Goal: Task Accomplishment & Management: Complete application form

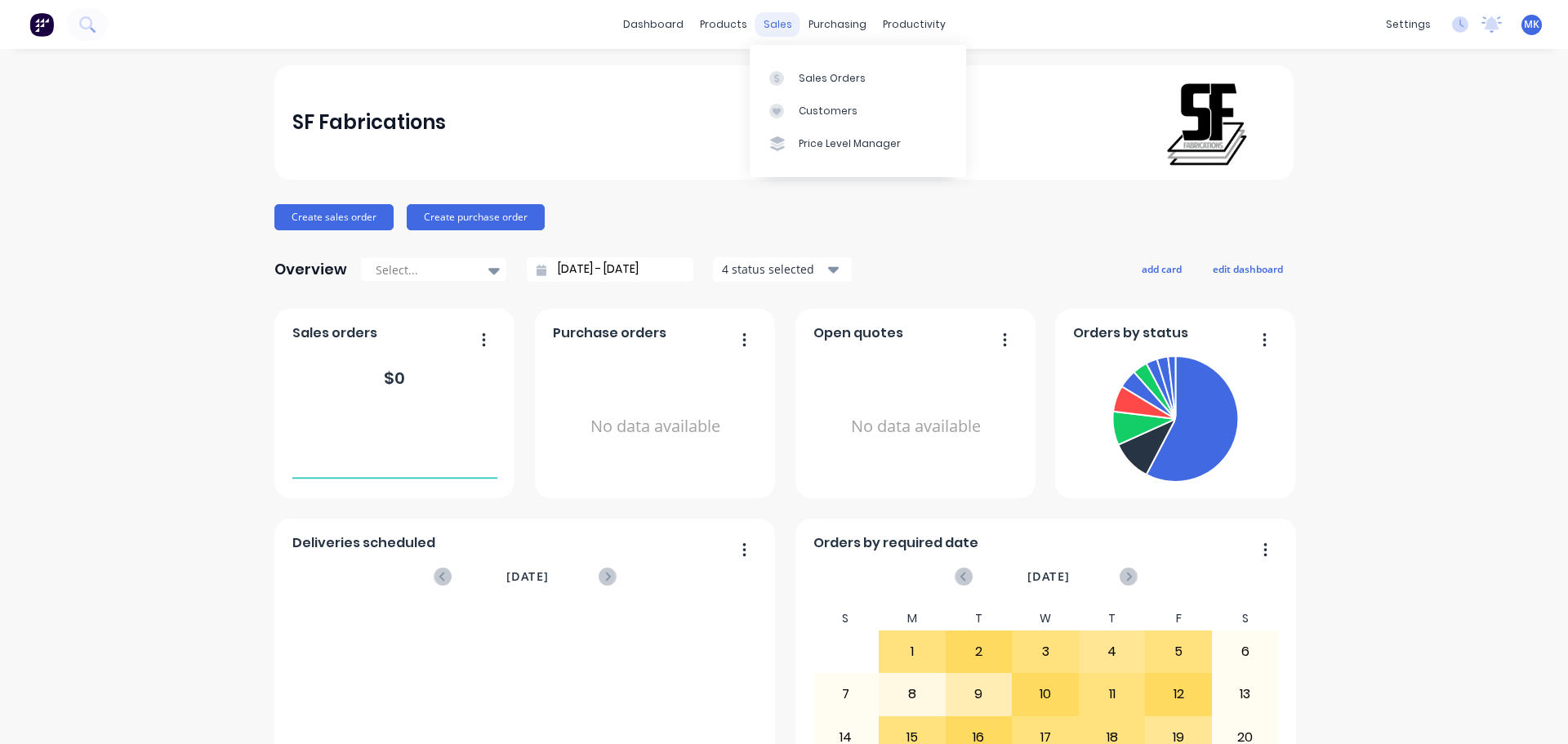
click at [782, 22] on div "sales" at bounding box center [778, 24] width 45 height 24
click at [805, 84] on div "Sales Orders" at bounding box center [832, 79] width 67 height 15
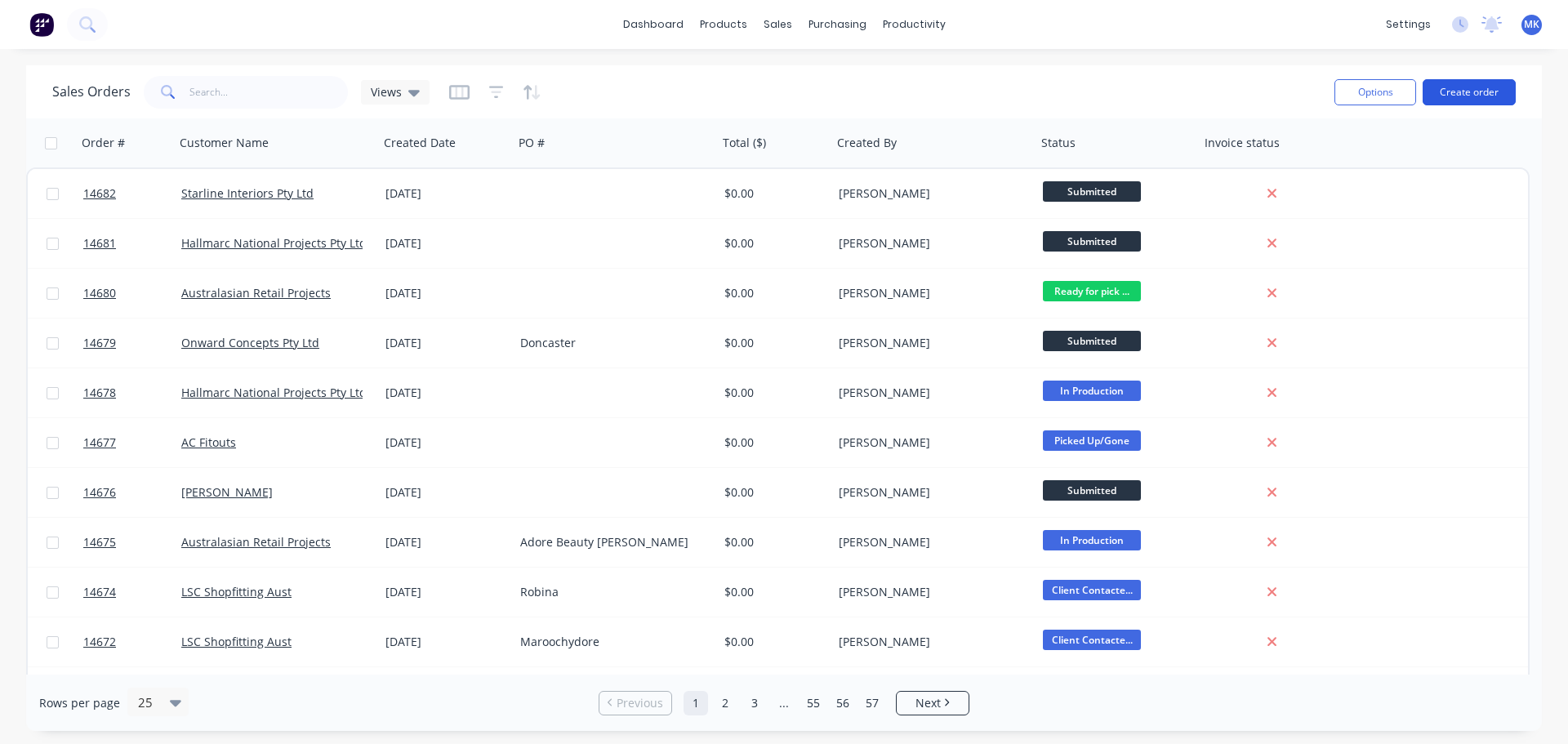
click at [1463, 92] on button "Create order" at bounding box center [1469, 92] width 93 height 26
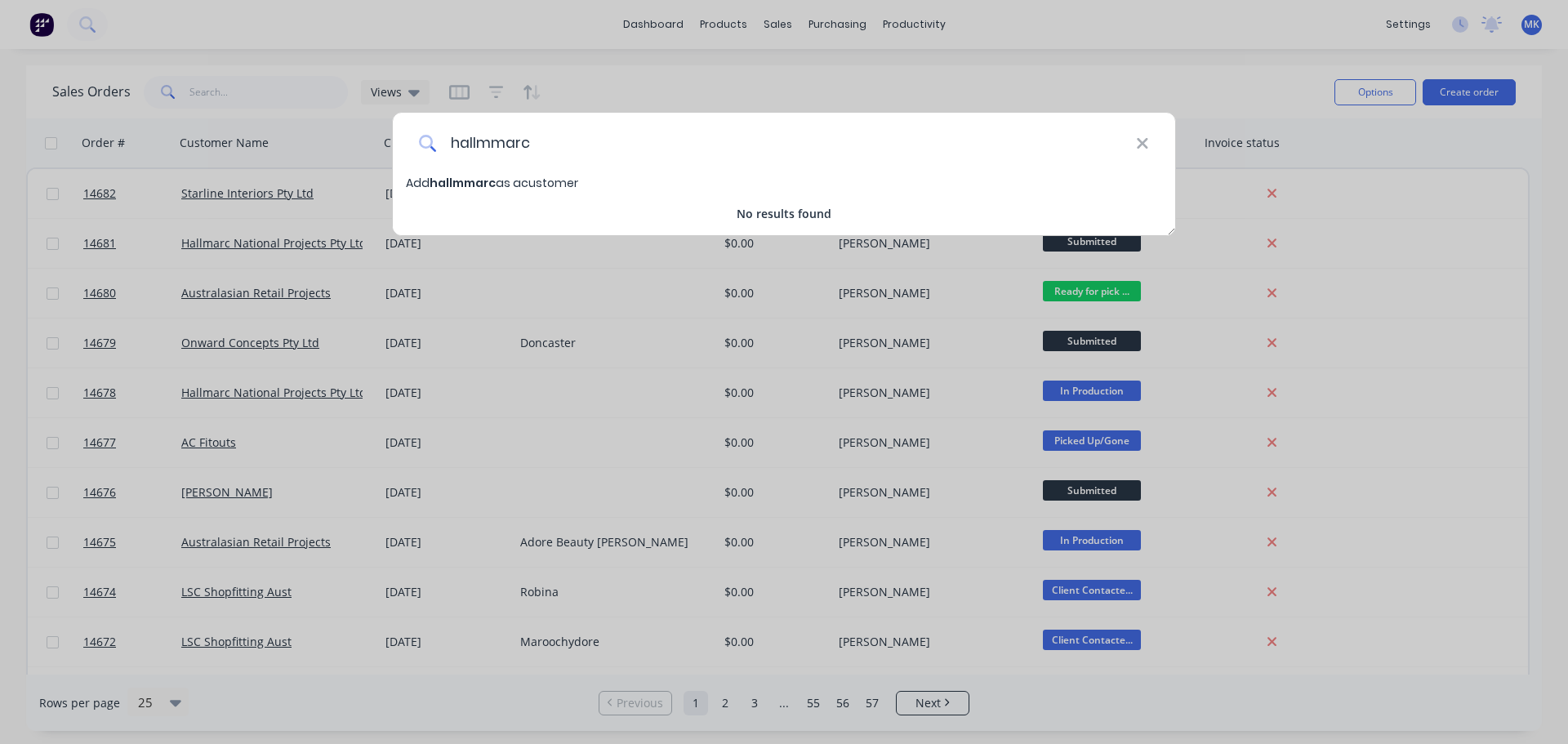
click at [492, 139] on input "hallmmarc" at bounding box center [786, 143] width 699 height 61
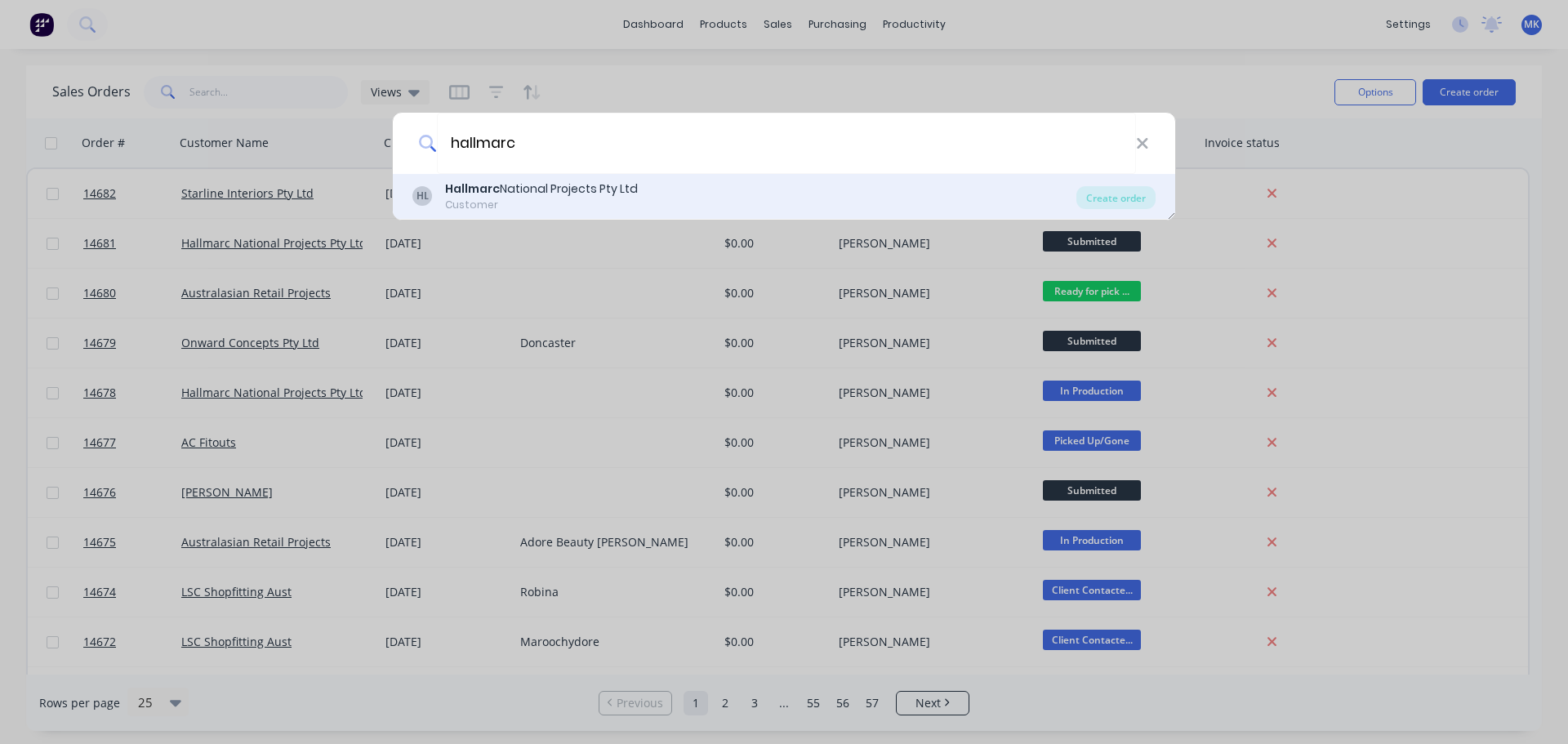
type input "hallmarc"
click at [502, 183] on div "Hallmarc National Projects Pty Ltd" at bounding box center [541, 189] width 193 height 17
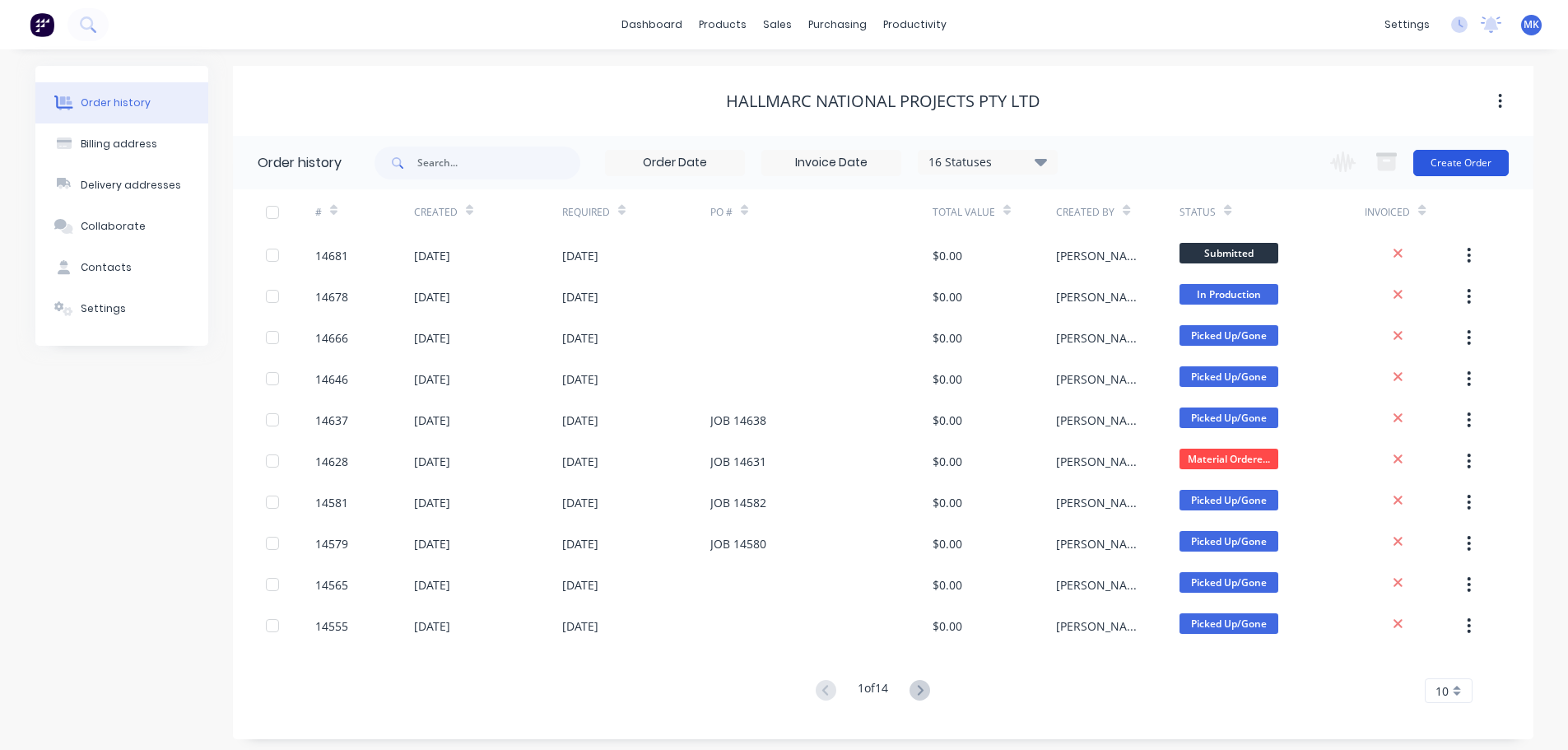
click at [1479, 166] on button "Create Order" at bounding box center [1461, 163] width 96 height 27
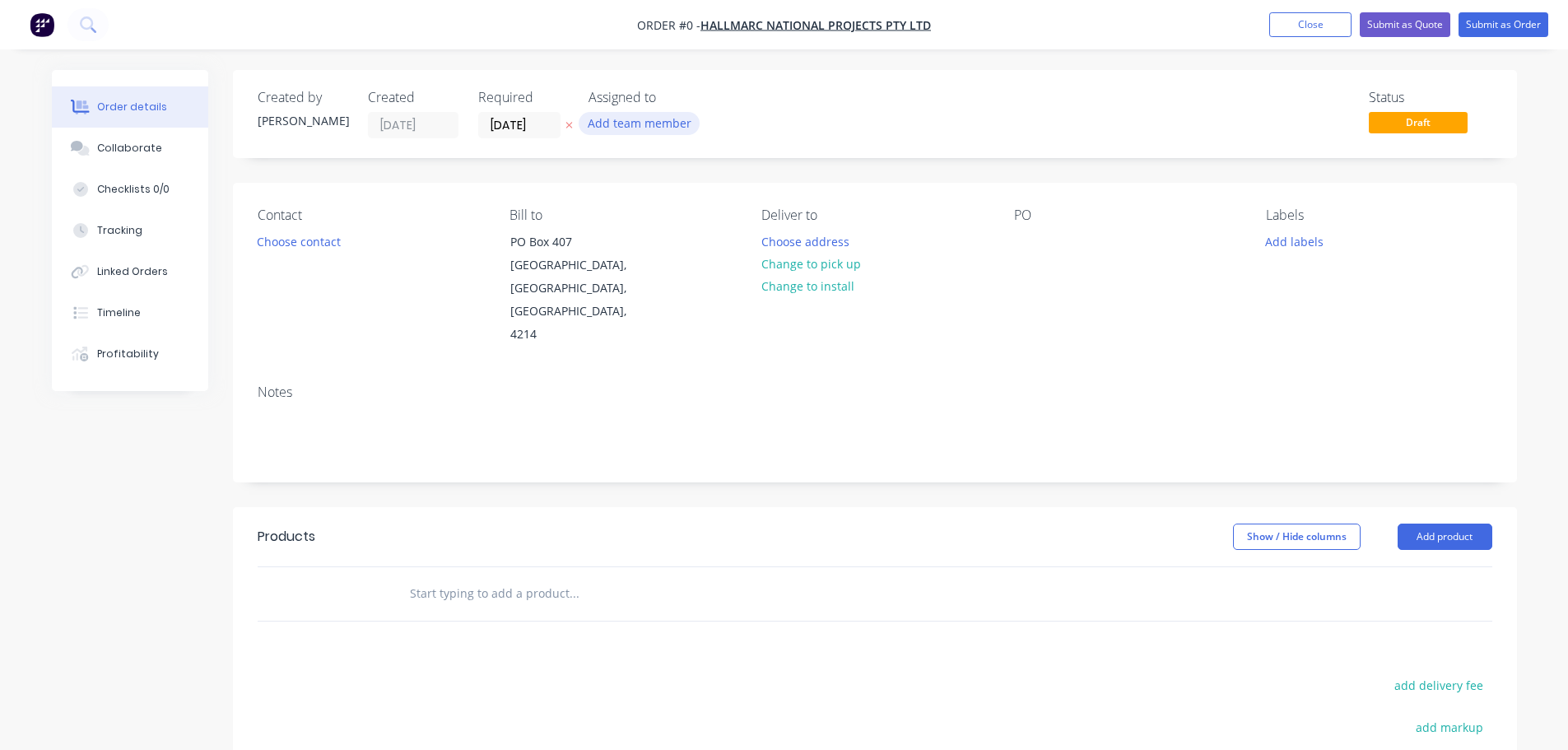
click at [652, 128] on button "Add team member" at bounding box center [640, 122] width 121 height 22
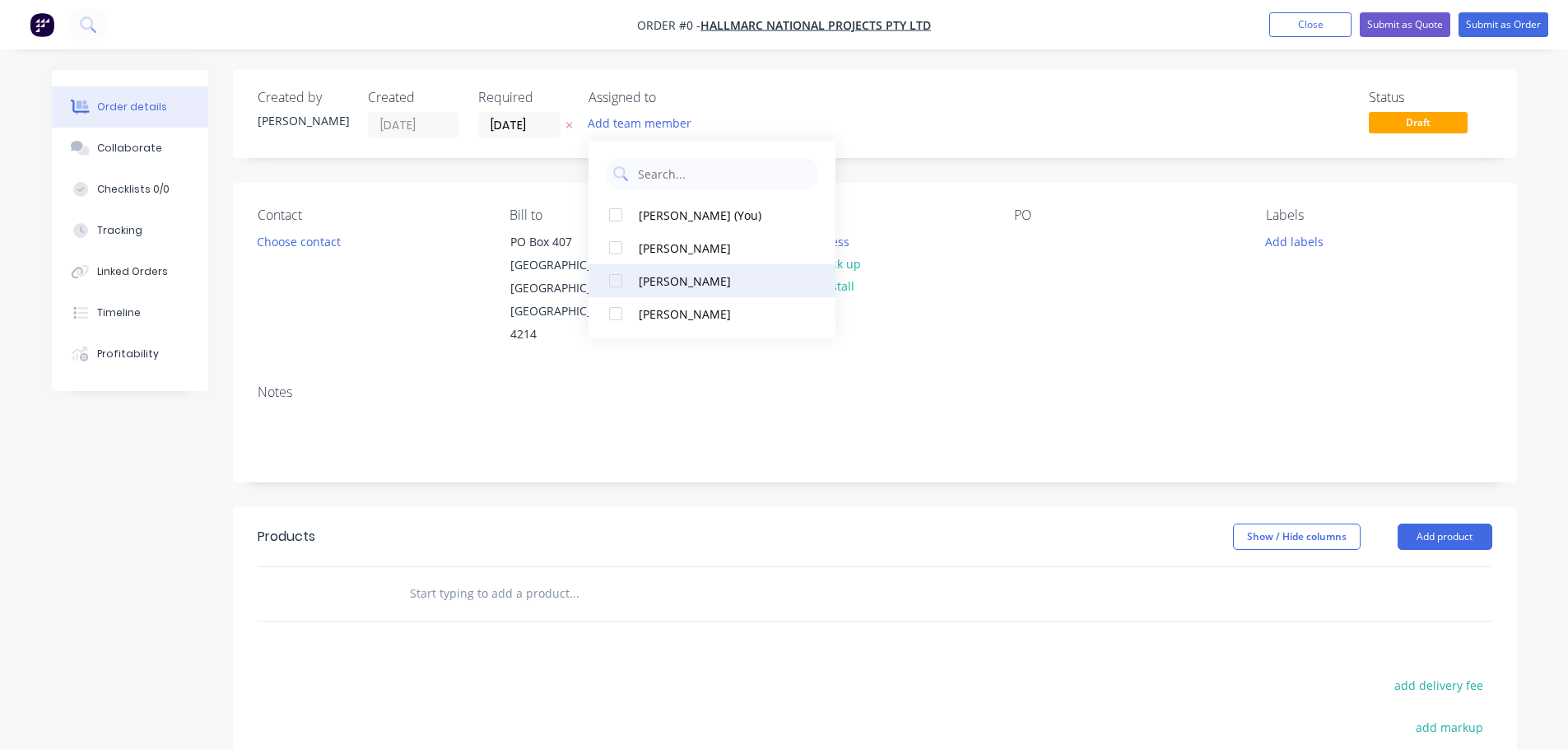
click at [688, 267] on button "[PERSON_NAME]" at bounding box center [712, 281] width 247 height 33
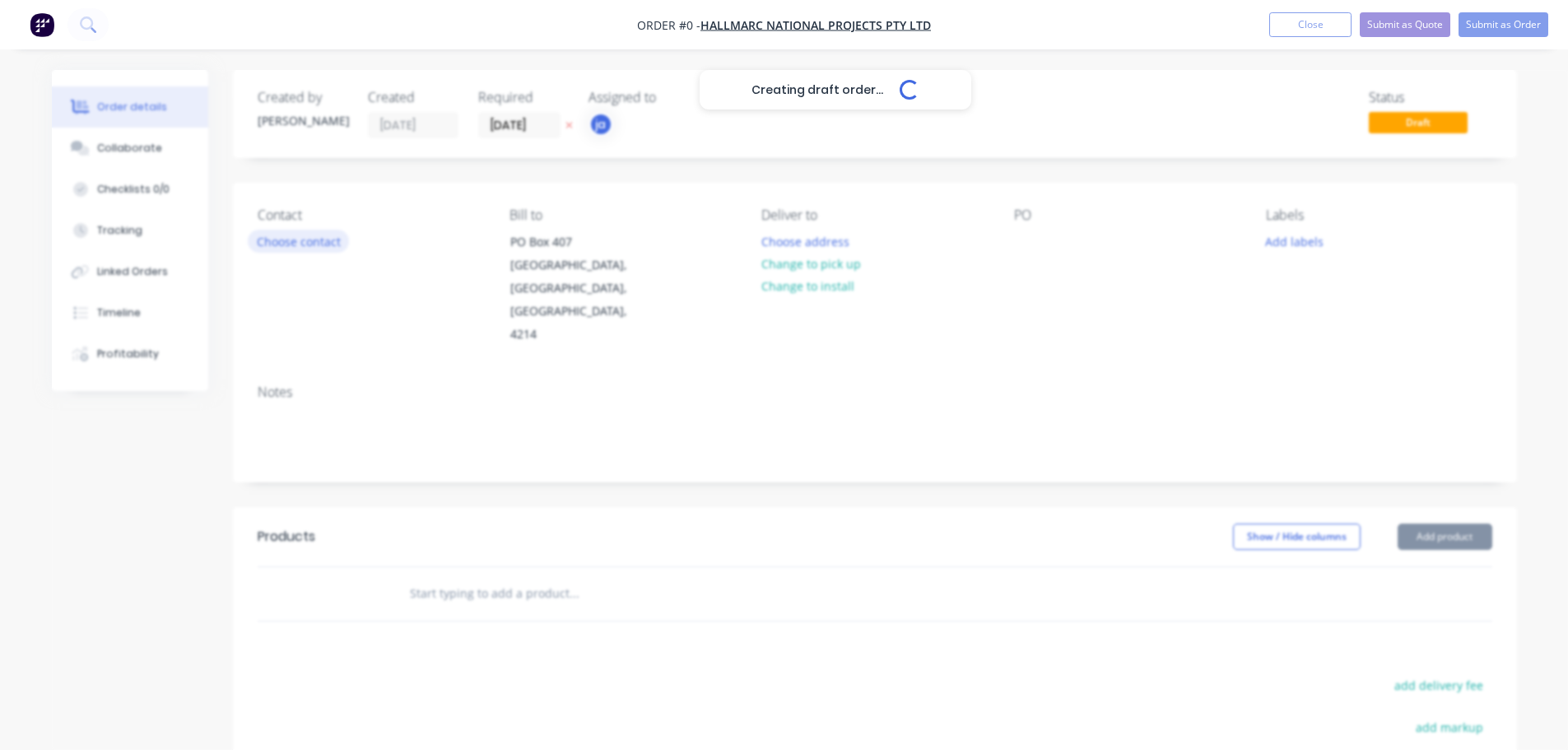
click at [317, 247] on div "Creating draft order... Loading... Order details Collaborate Checklists 0/0 Tra…" at bounding box center [784, 556] width 1499 height 972
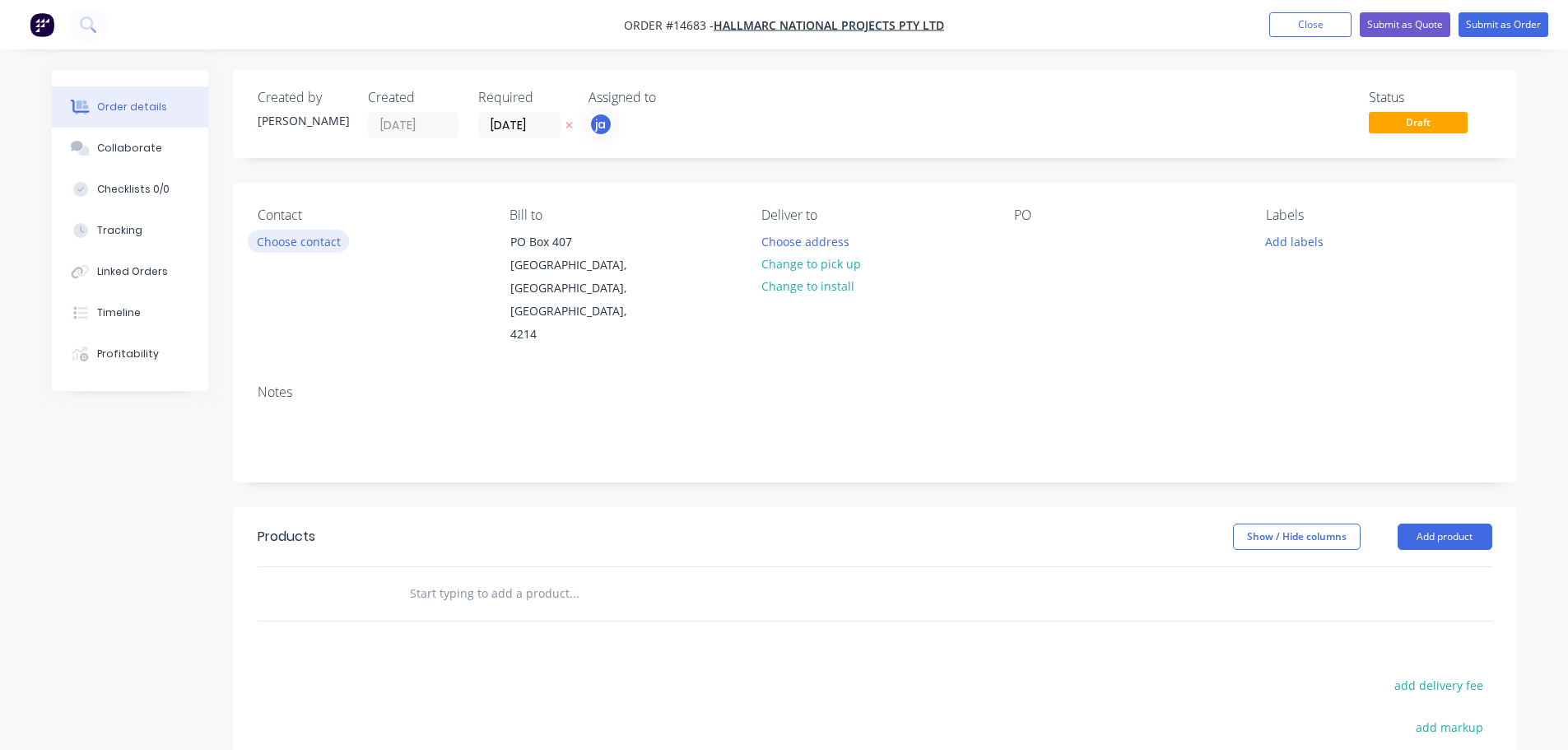
click at [317, 247] on button "Choose contact" at bounding box center [298, 240] width 101 height 22
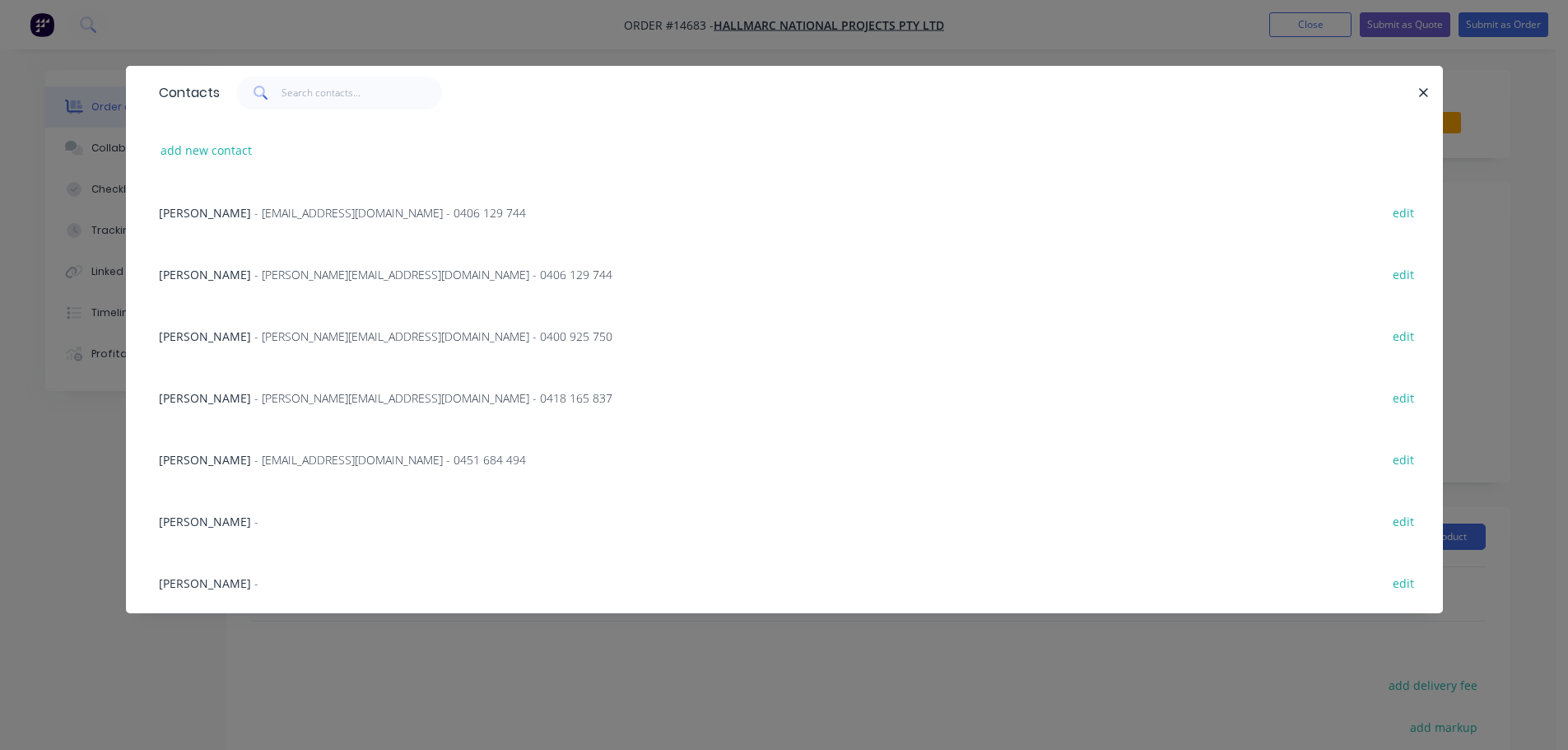
click at [238, 402] on span "[PERSON_NAME]" at bounding box center [205, 398] width 92 height 16
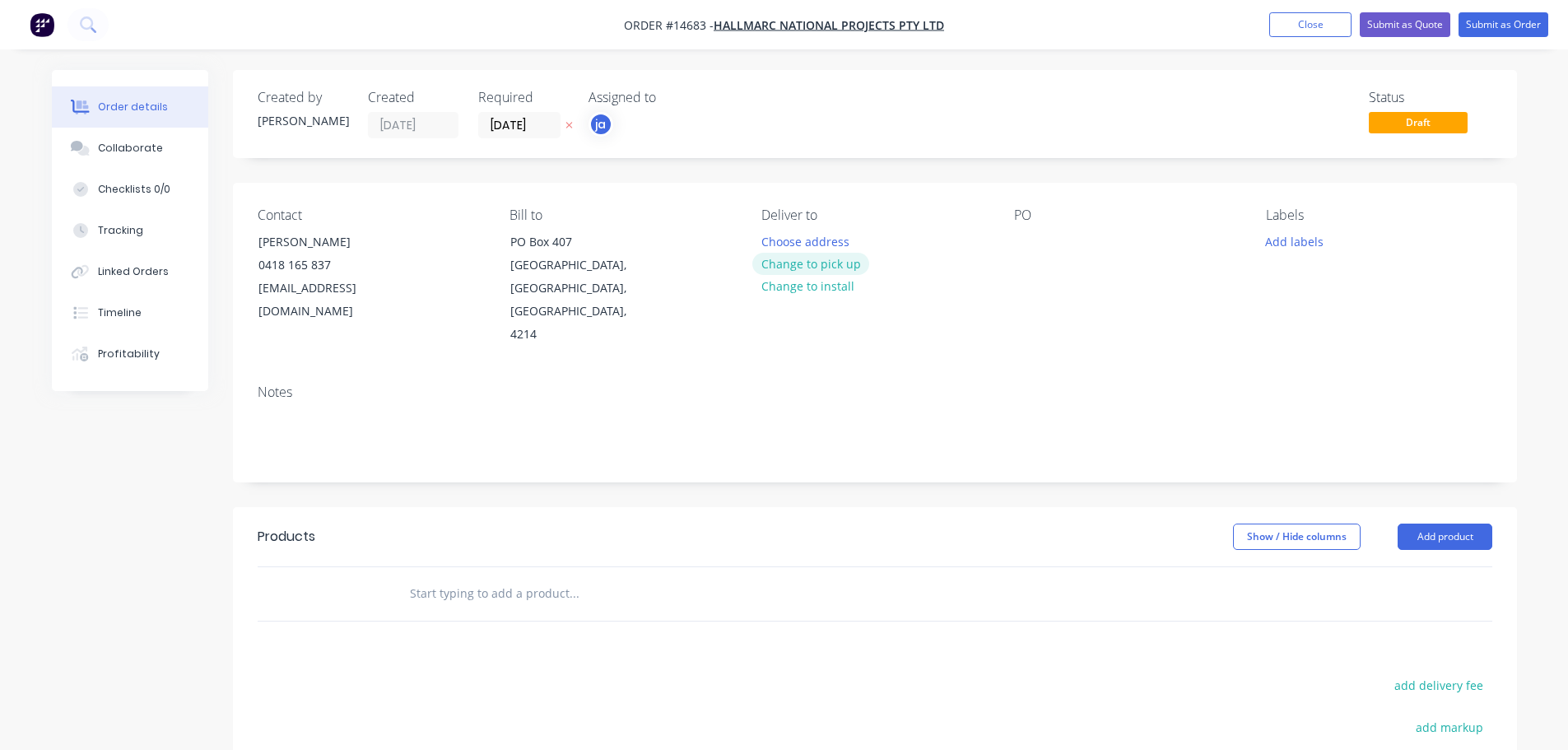
click at [853, 268] on button "Change to pick up" at bounding box center [811, 264] width 117 height 22
click at [1325, 245] on button "Add labels" at bounding box center [1295, 240] width 76 height 22
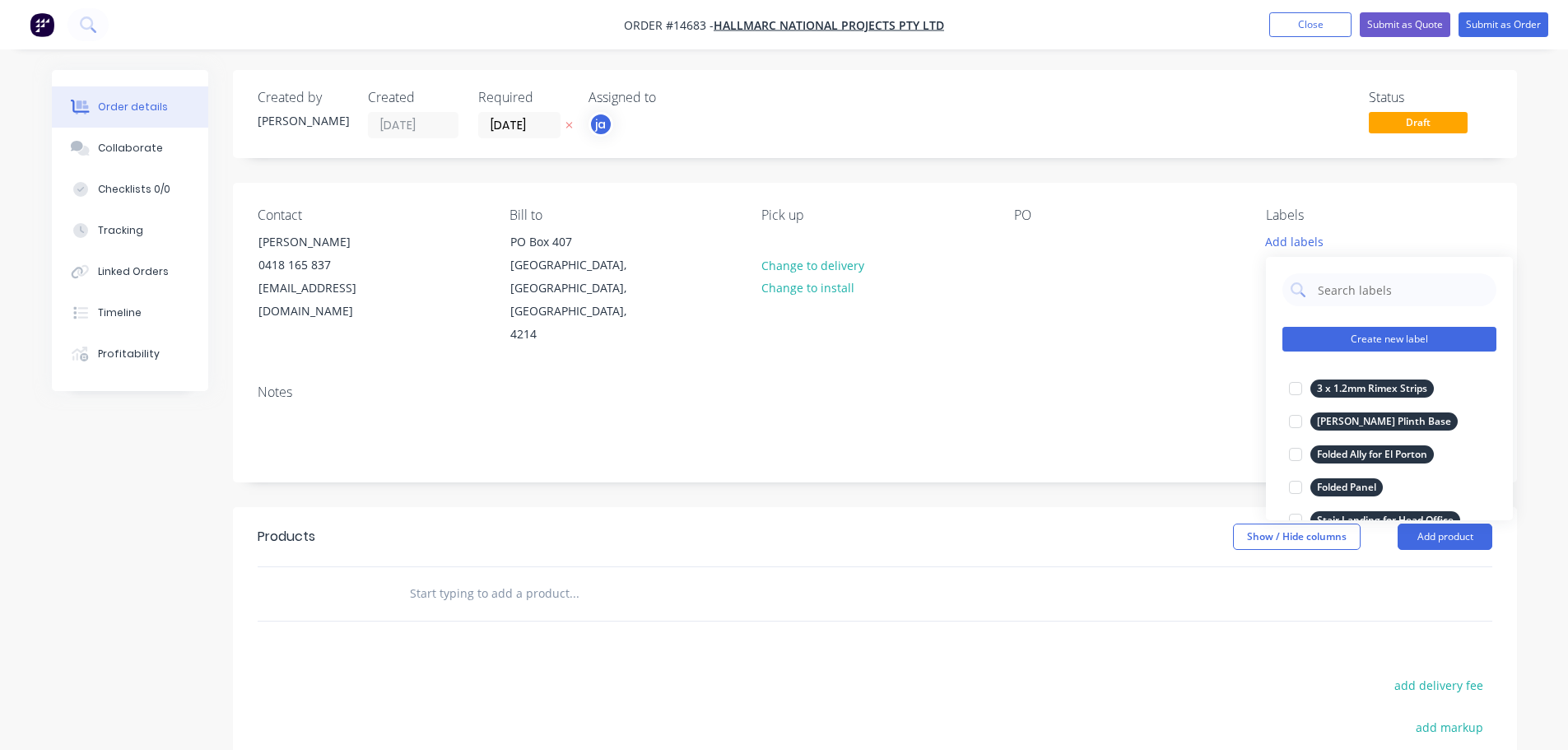
click at [1405, 332] on button "Create new label" at bounding box center [1390, 339] width 214 height 25
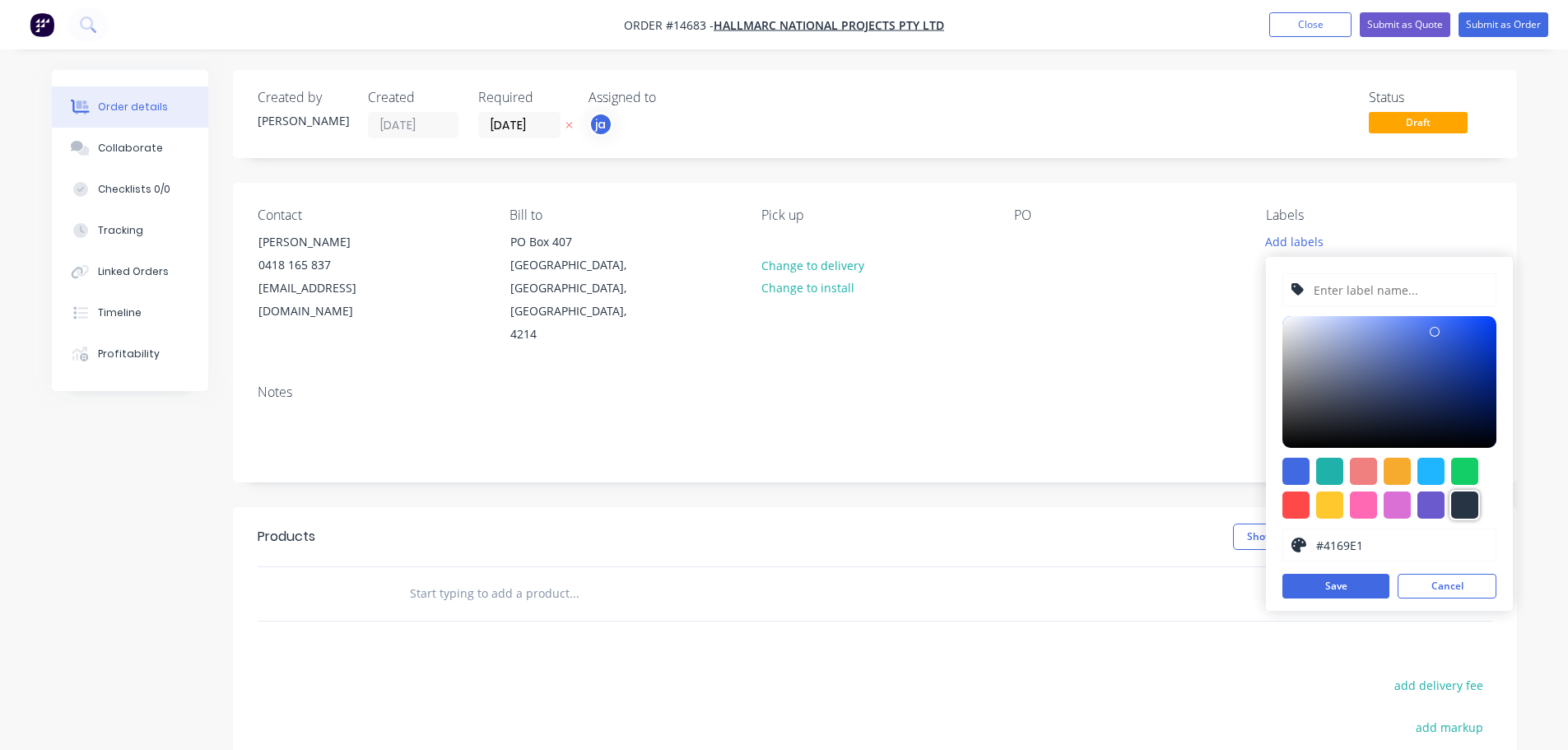
click at [1465, 509] on div at bounding box center [1465, 504] width 27 height 27
type input "#273444"
click at [1393, 290] on input "text" at bounding box center [1399, 289] width 175 height 31
paste input "3 x VM Grid + Hangrail"
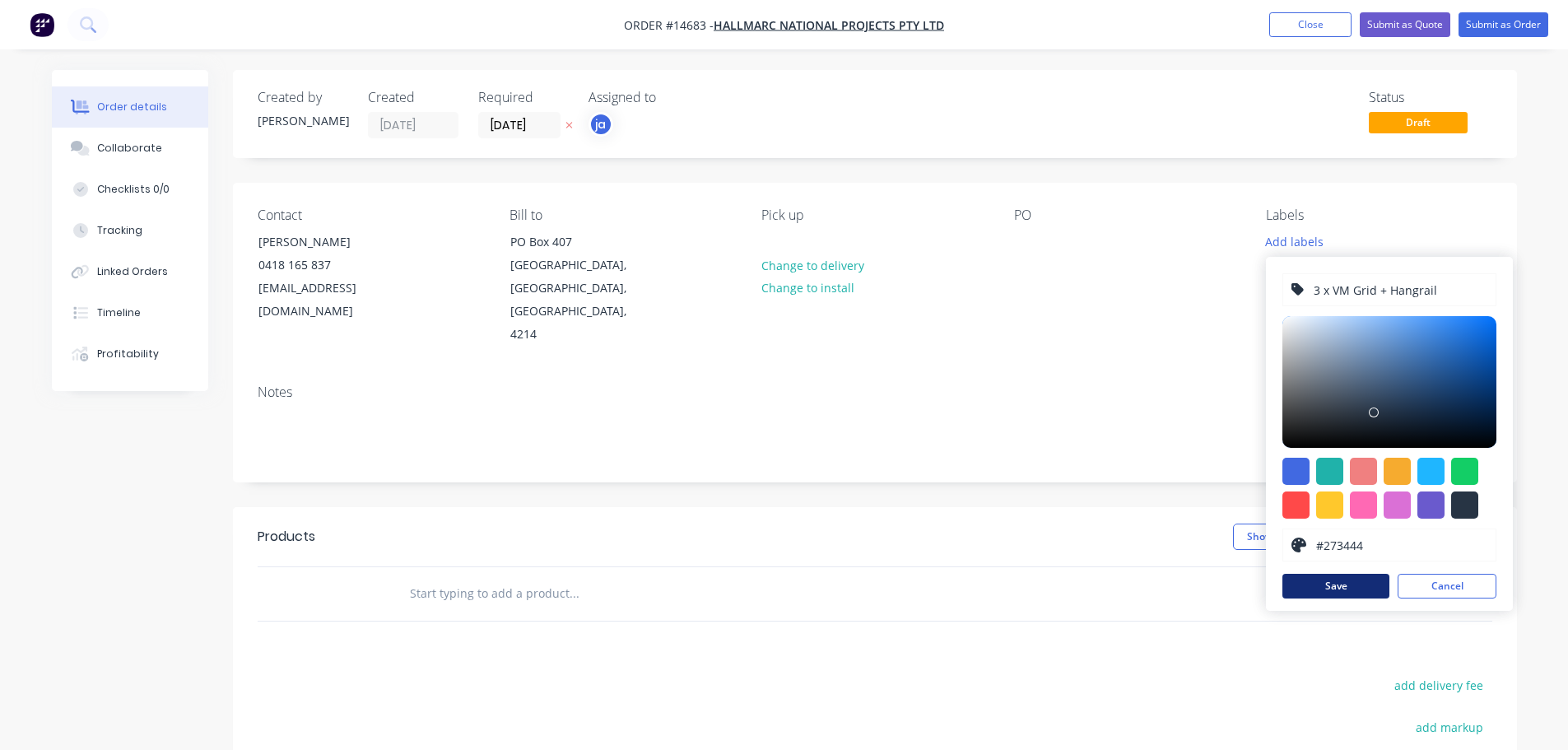
type input "3 x VM Grid + Hangrail"
click at [1367, 576] on button "Save" at bounding box center [1336, 586] width 107 height 25
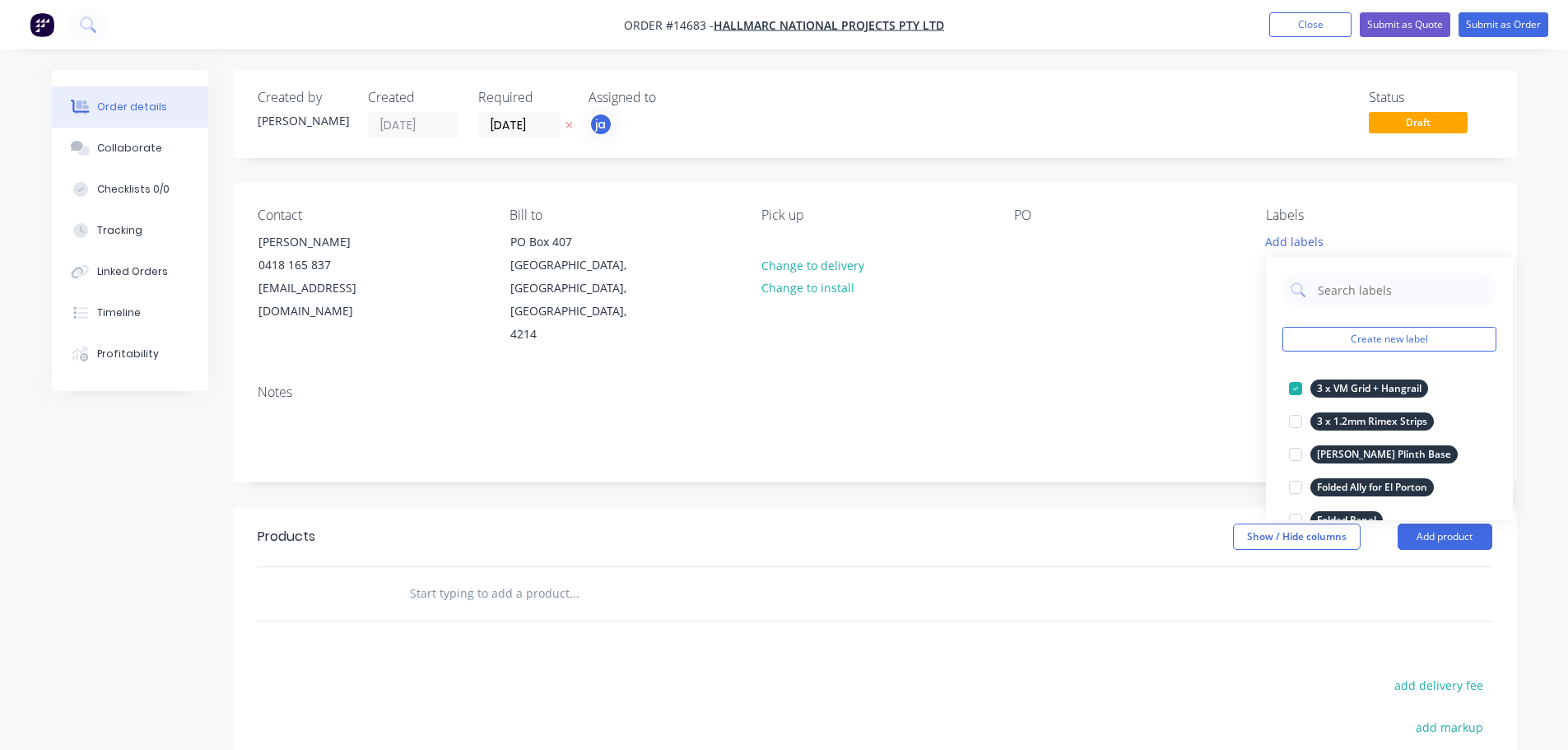
click at [522, 577] on input "text" at bounding box center [574, 594] width 329 height 33
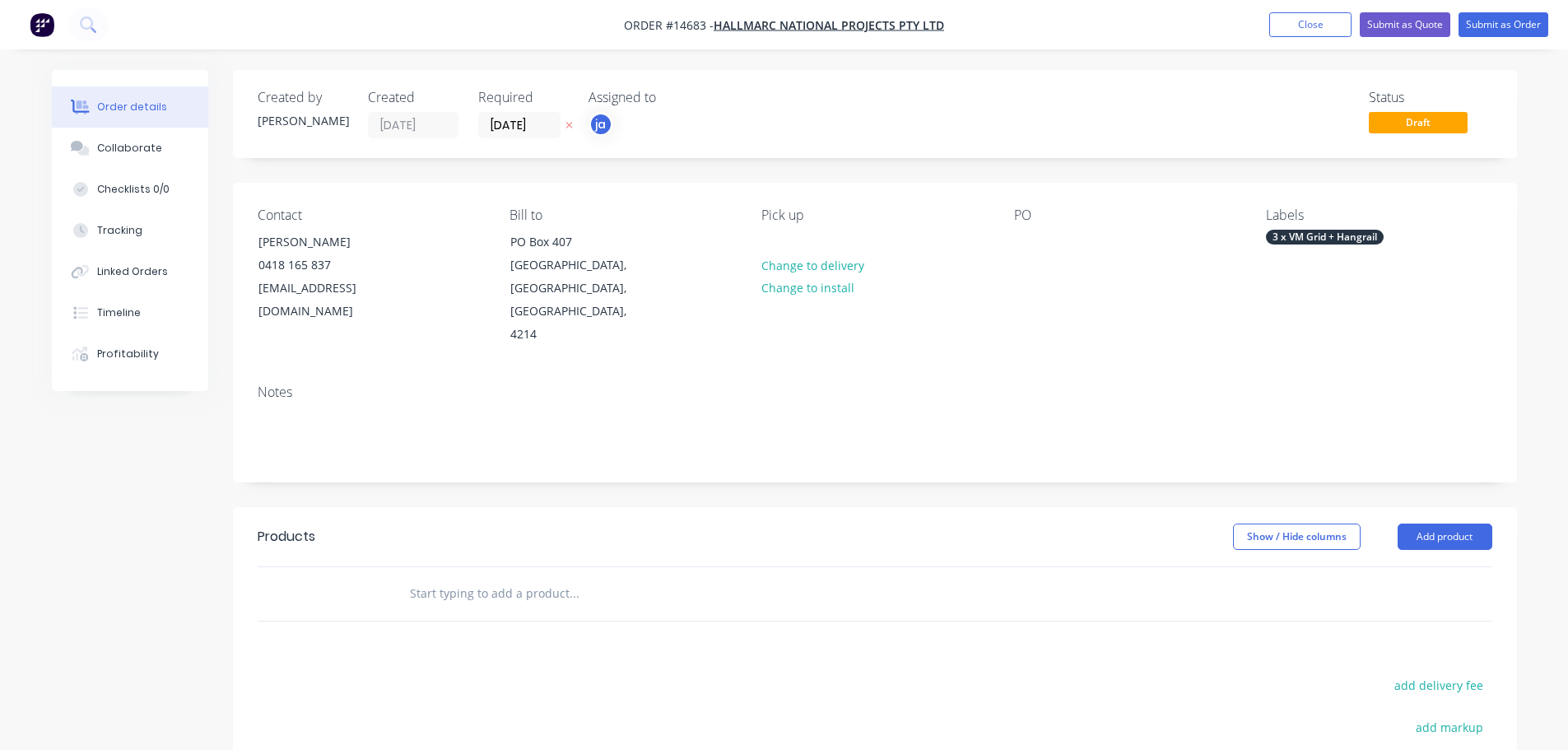
drag, startPoint x: 505, startPoint y: 570, endPoint x: 513, endPoint y: 564, distance: 10.0
click at [505, 571] on div at bounding box center [685, 594] width 593 height 53
click at [517, 577] on input "text" at bounding box center [574, 594] width 329 height 33
paste input "3 x VM Grid + Hangrail"
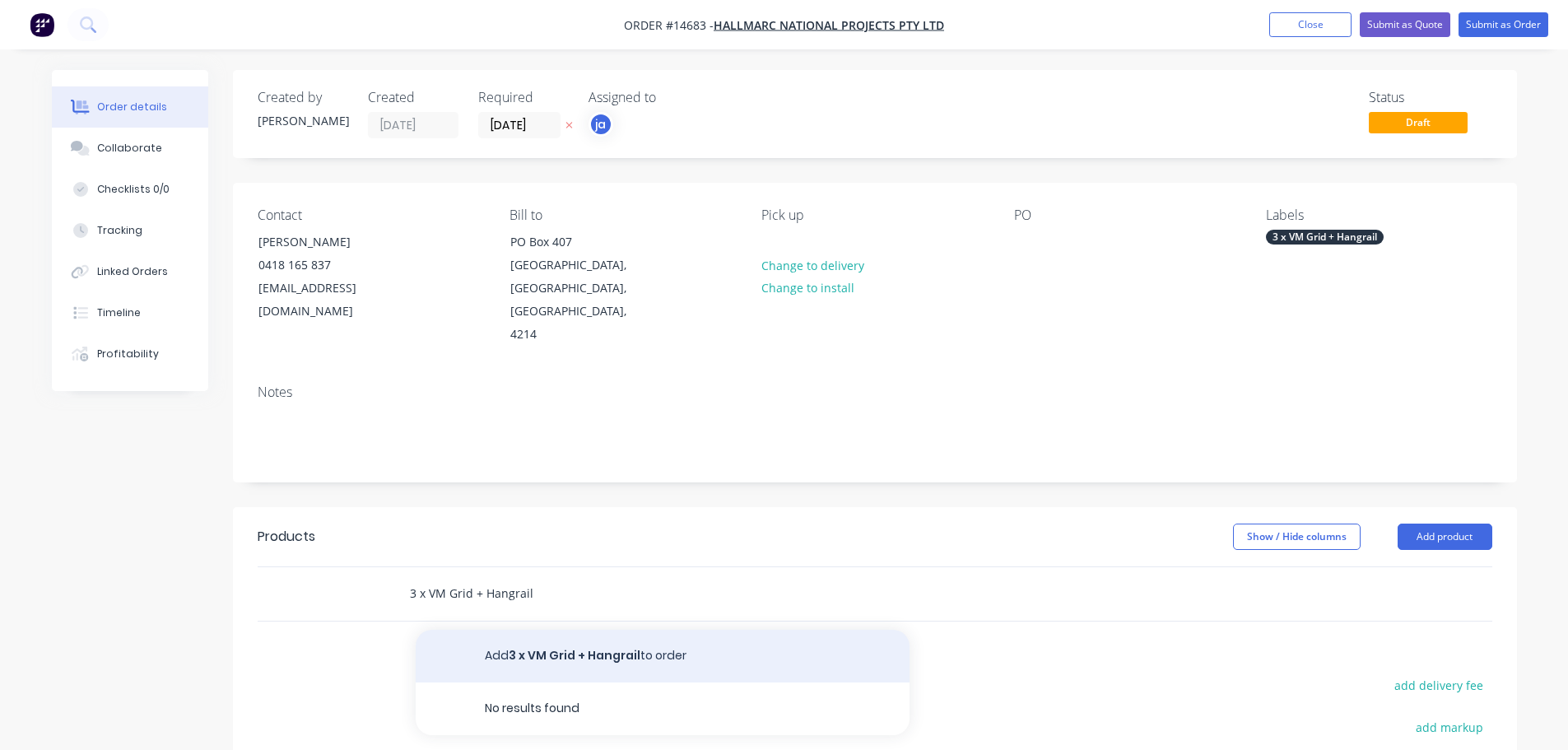
type input "3 x VM Grid + Hangrail"
click at [541, 630] on button "Add 3 x VM Grid + Hangrail to order" at bounding box center [663, 656] width 494 height 53
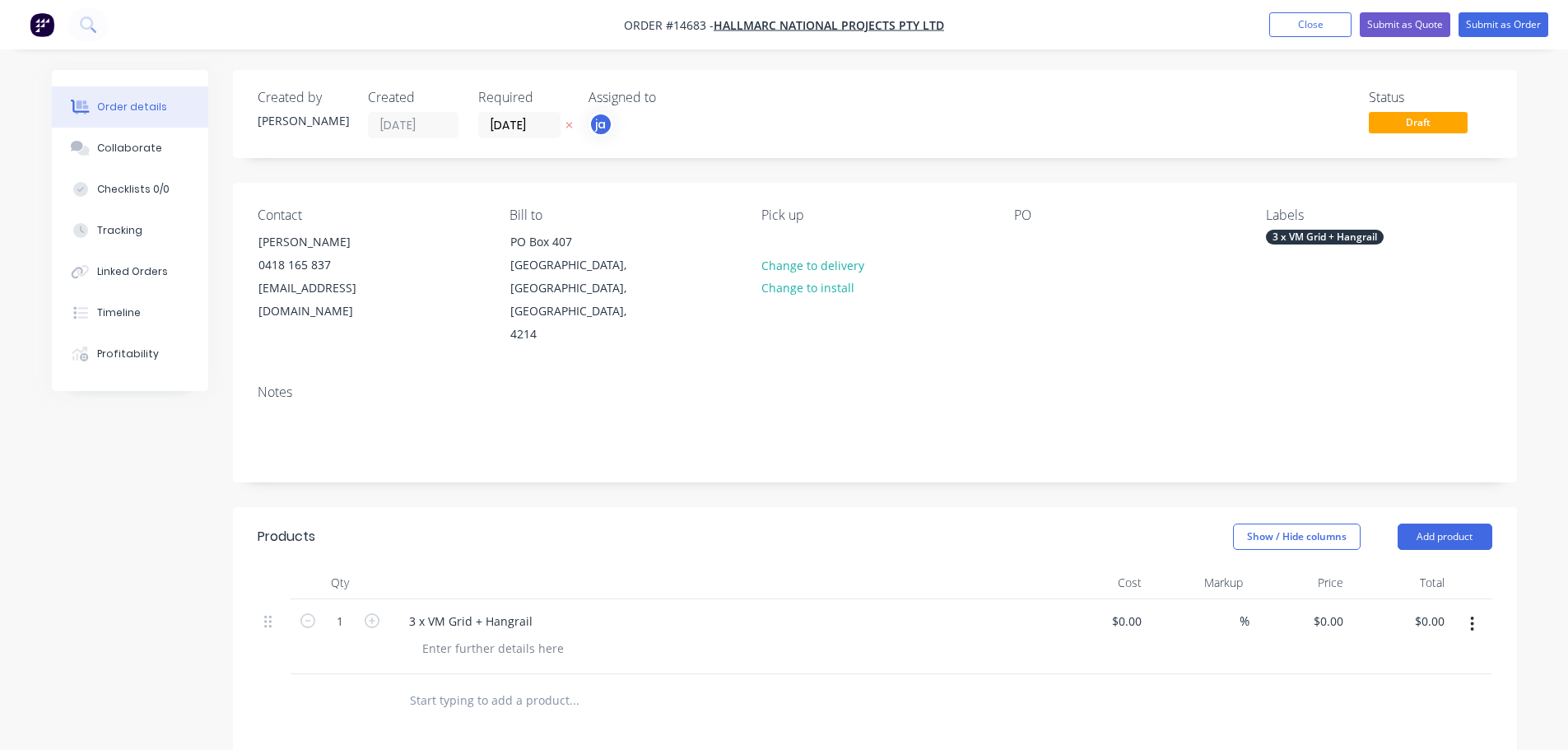
click at [1491, 37] on nav "Order #14683 - Hallmarc National Projects Pty Ltd Add product Close Submit as Q…" at bounding box center [784, 25] width 1568 height 49
click at [1491, 35] on button "Submit as Order" at bounding box center [1504, 25] width 90 height 25
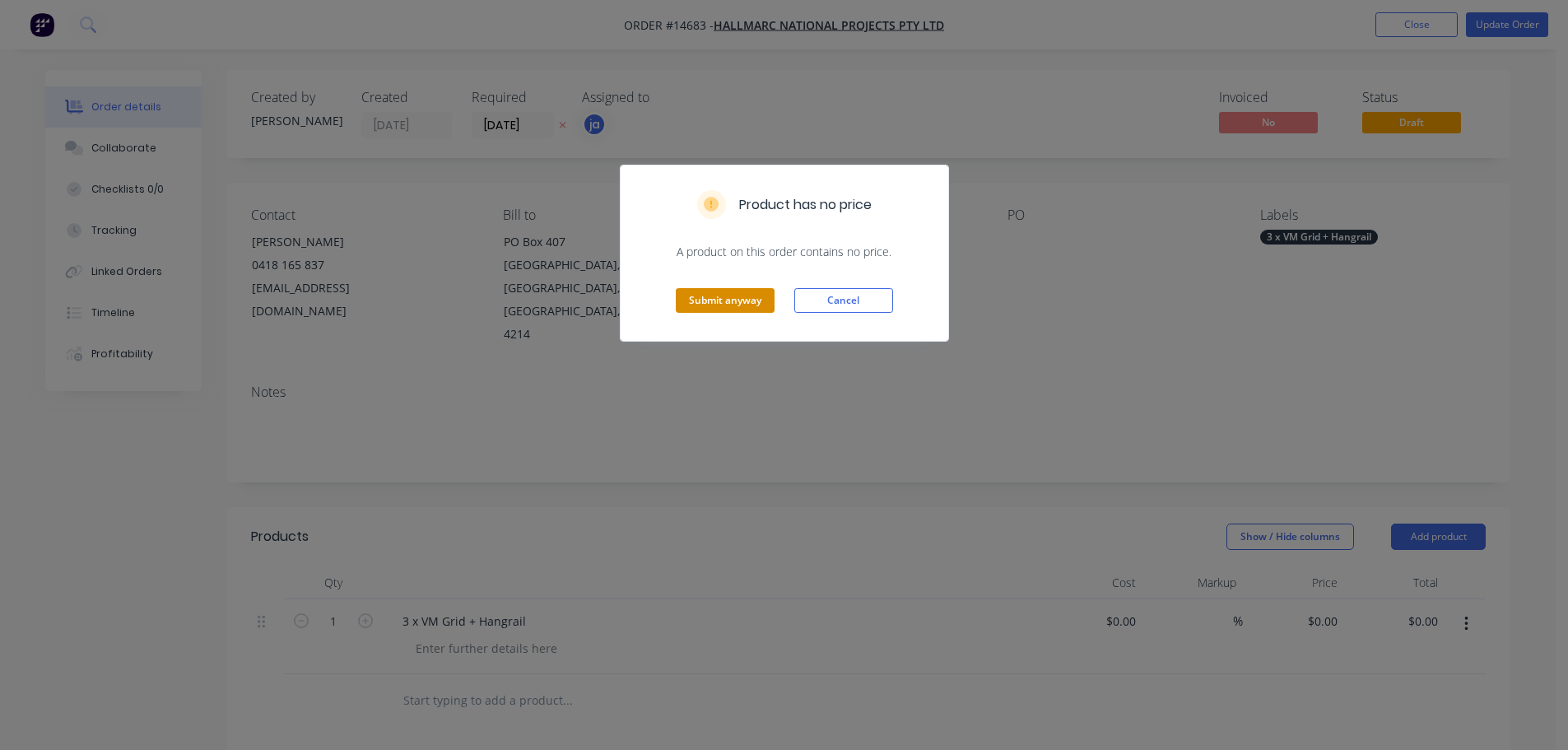
click at [688, 306] on button "Submit anyway" at bounding box center [725, 301] width 99 height 25
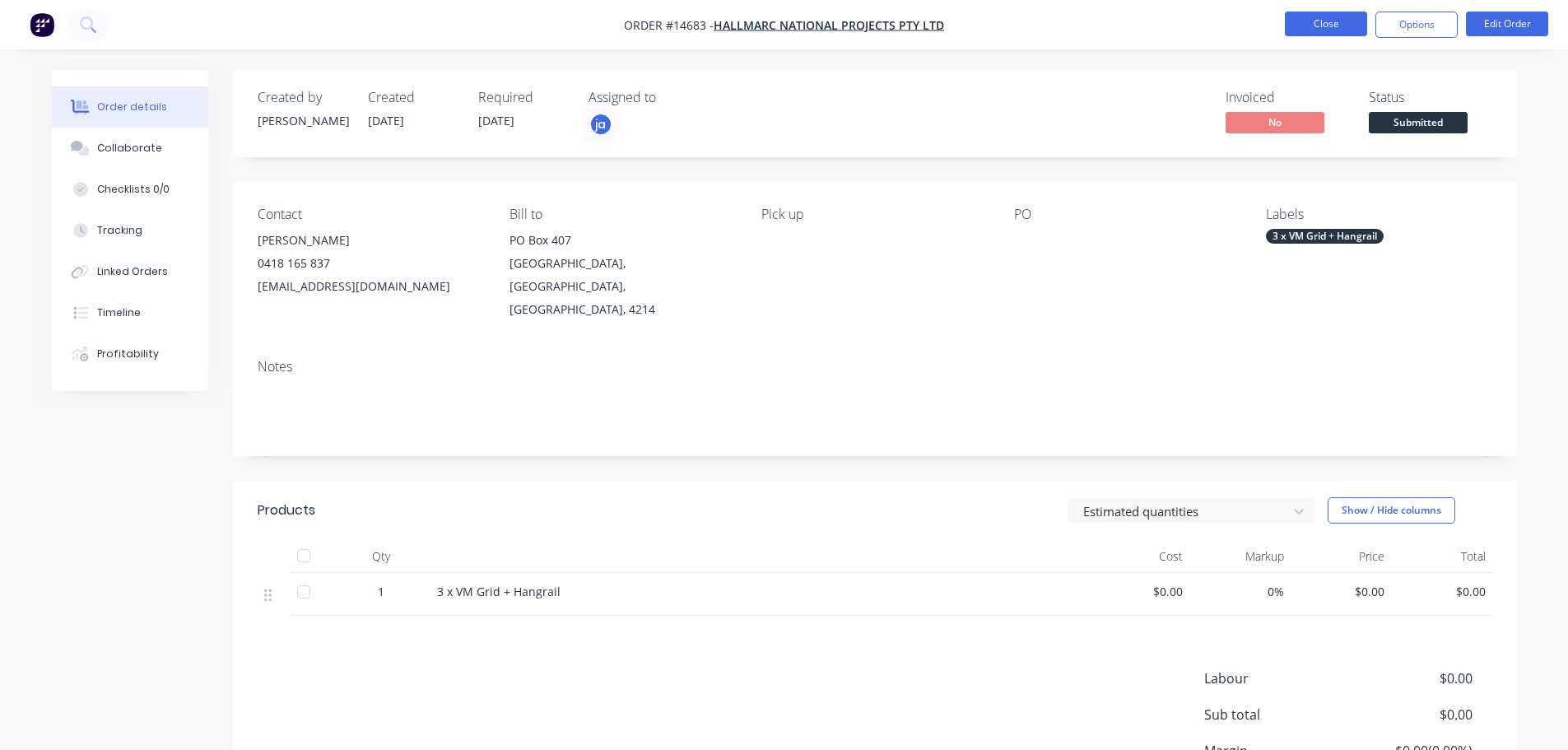
click at [1346, 17] on button "Close" at bounding box center [1326, 24] width 82 height 25
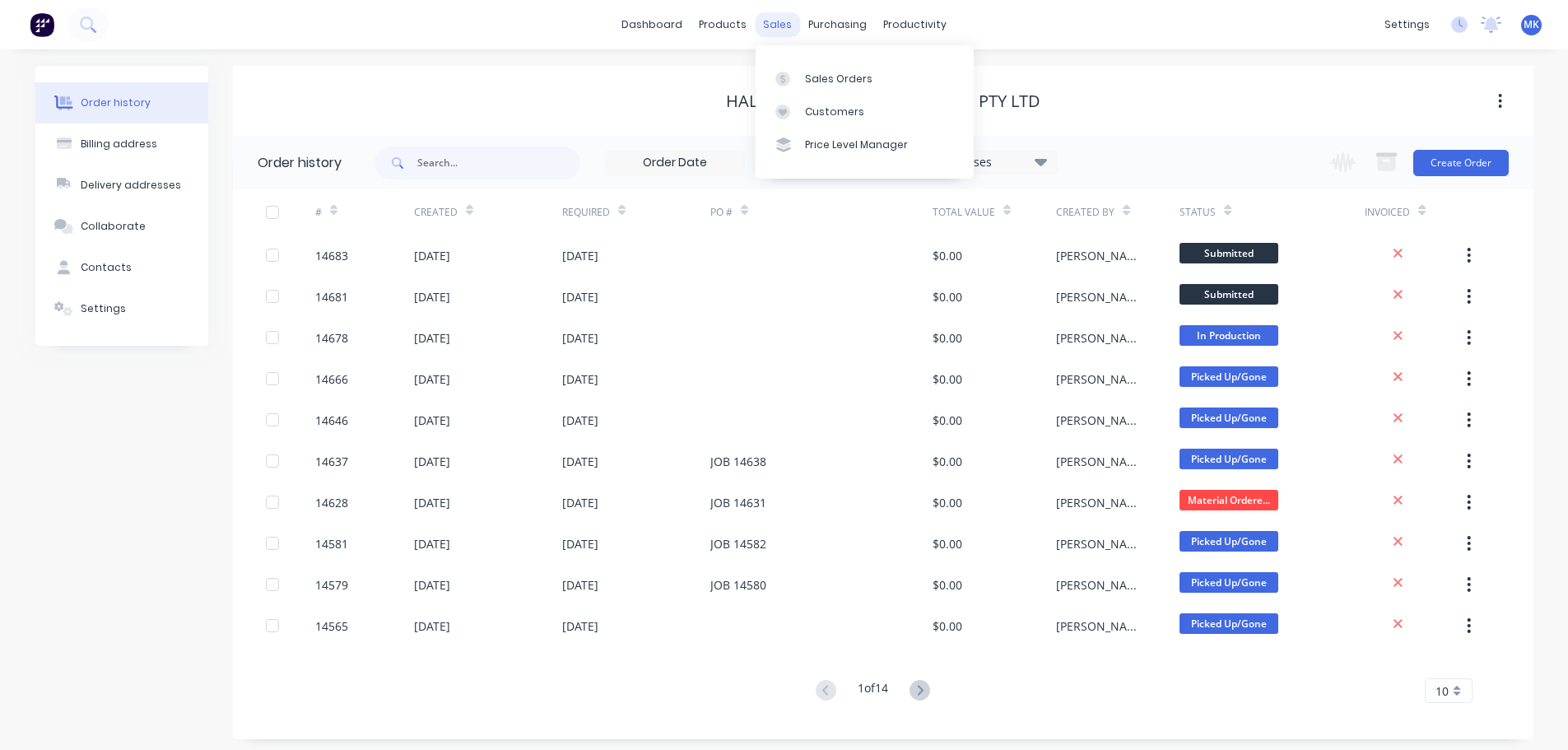
click at [780, 24] on div "sales" at bounding box center [777, 25] width 46 height 25
click at [838, 93] on link "Sales Orders" at bounding box center [865, 78] width 218 height 33
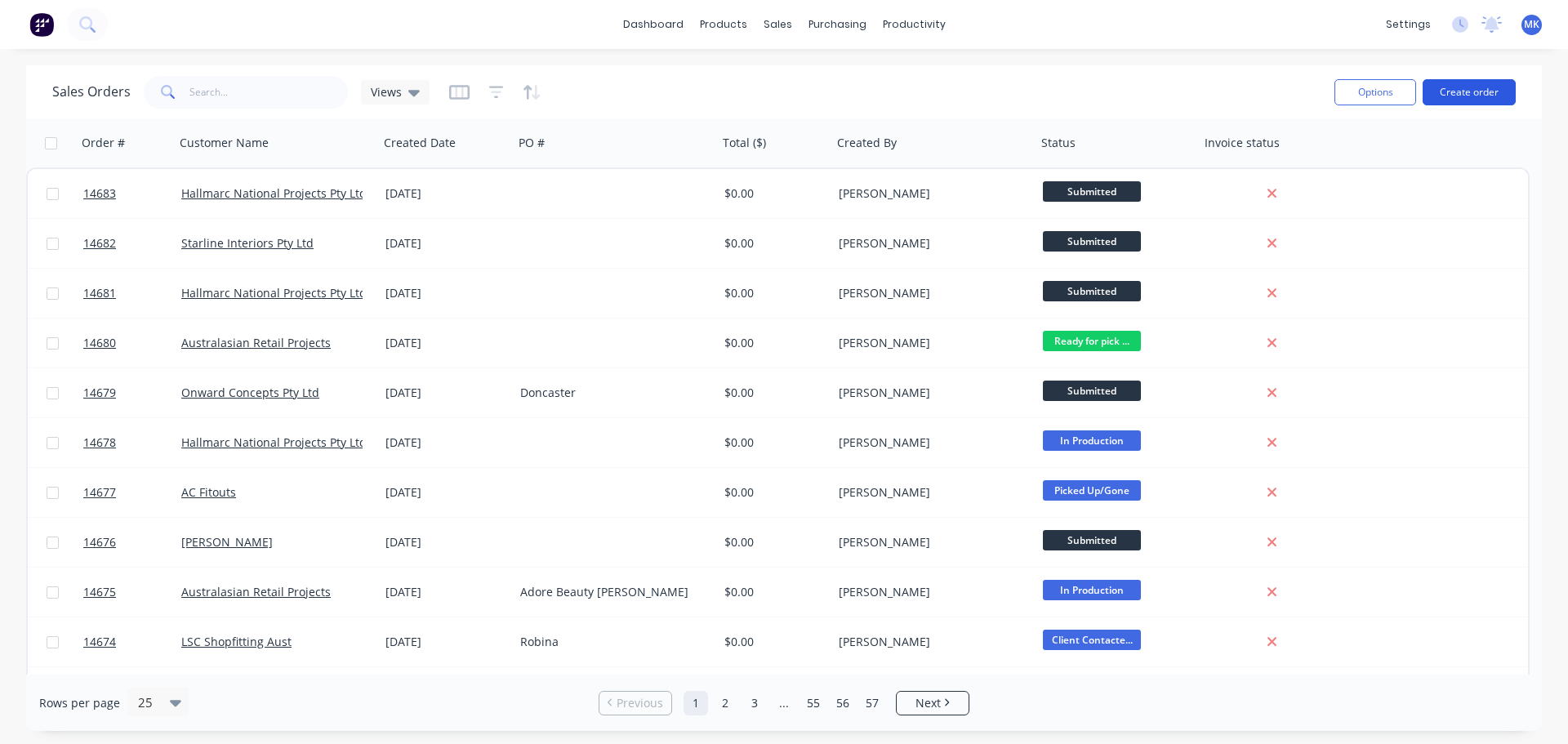
click at [1504, 95] on button "Create order" at bounding box center [1469, 92] width 93 height 26
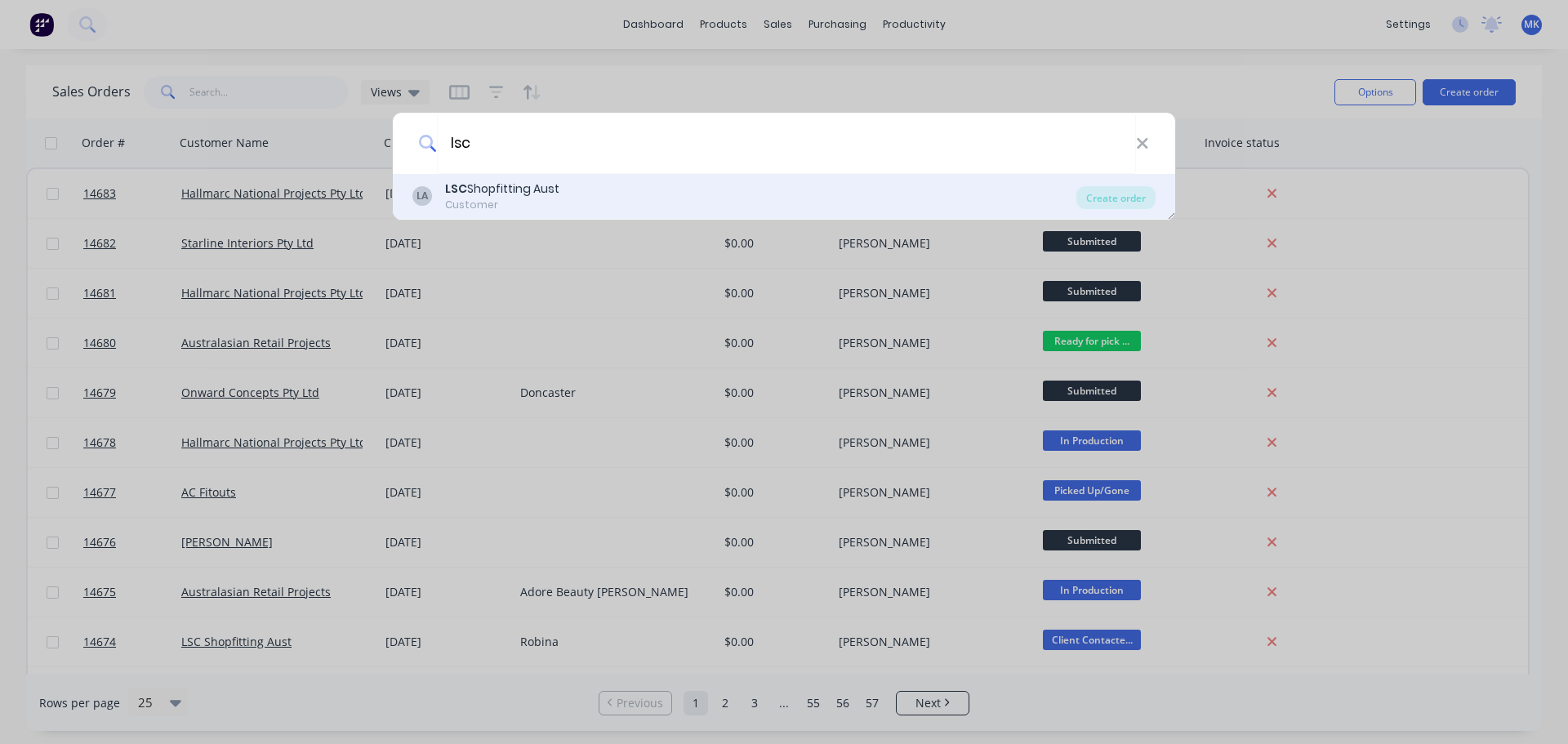
type input "lsc"
click at [568, 198] on div "LA LSC Shopfitting Aust Customer" at bounding box center [745, 197] width 664 height 32
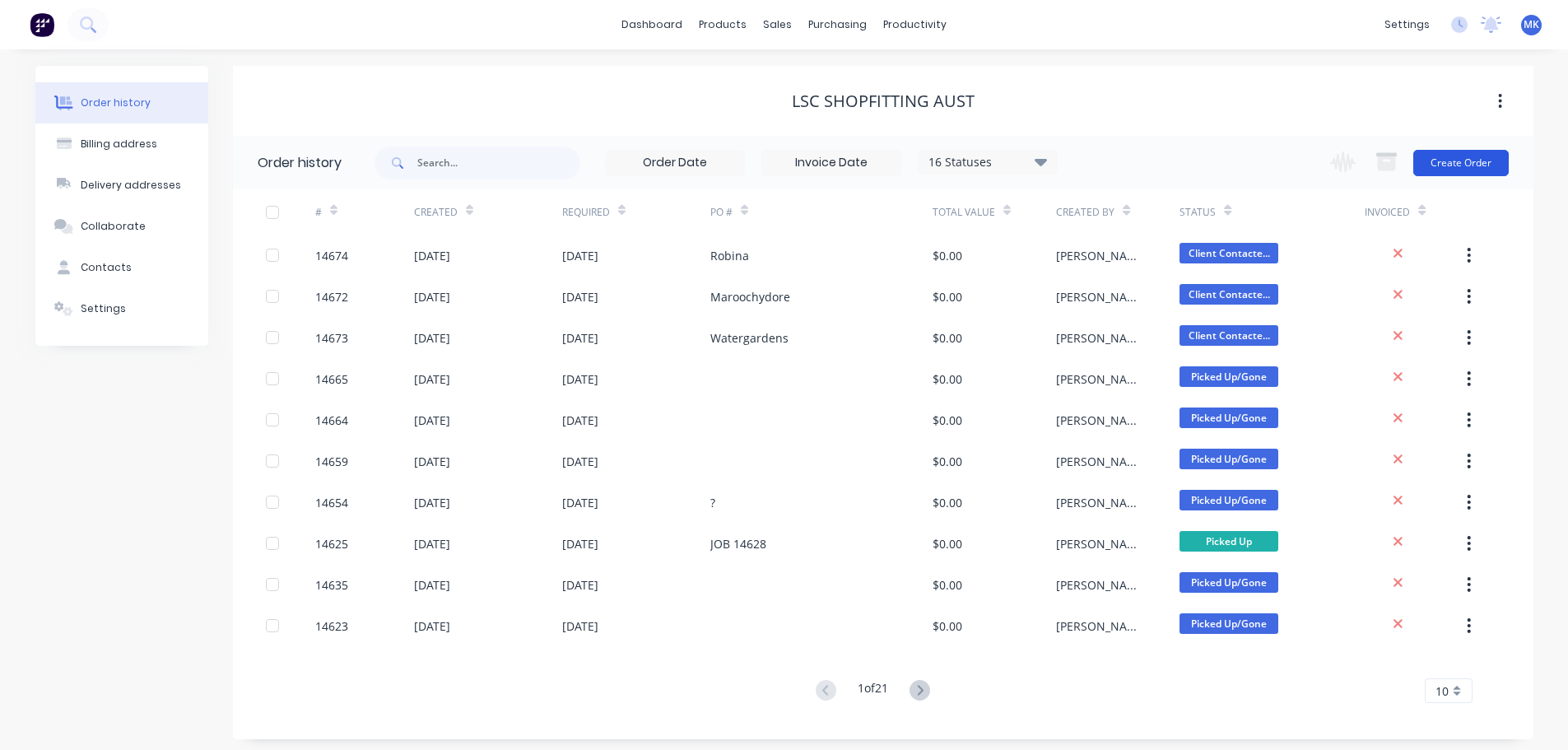
click at [1451, 168] on button "Create Order" at bounding box center [1461, 163] width 96 height 27
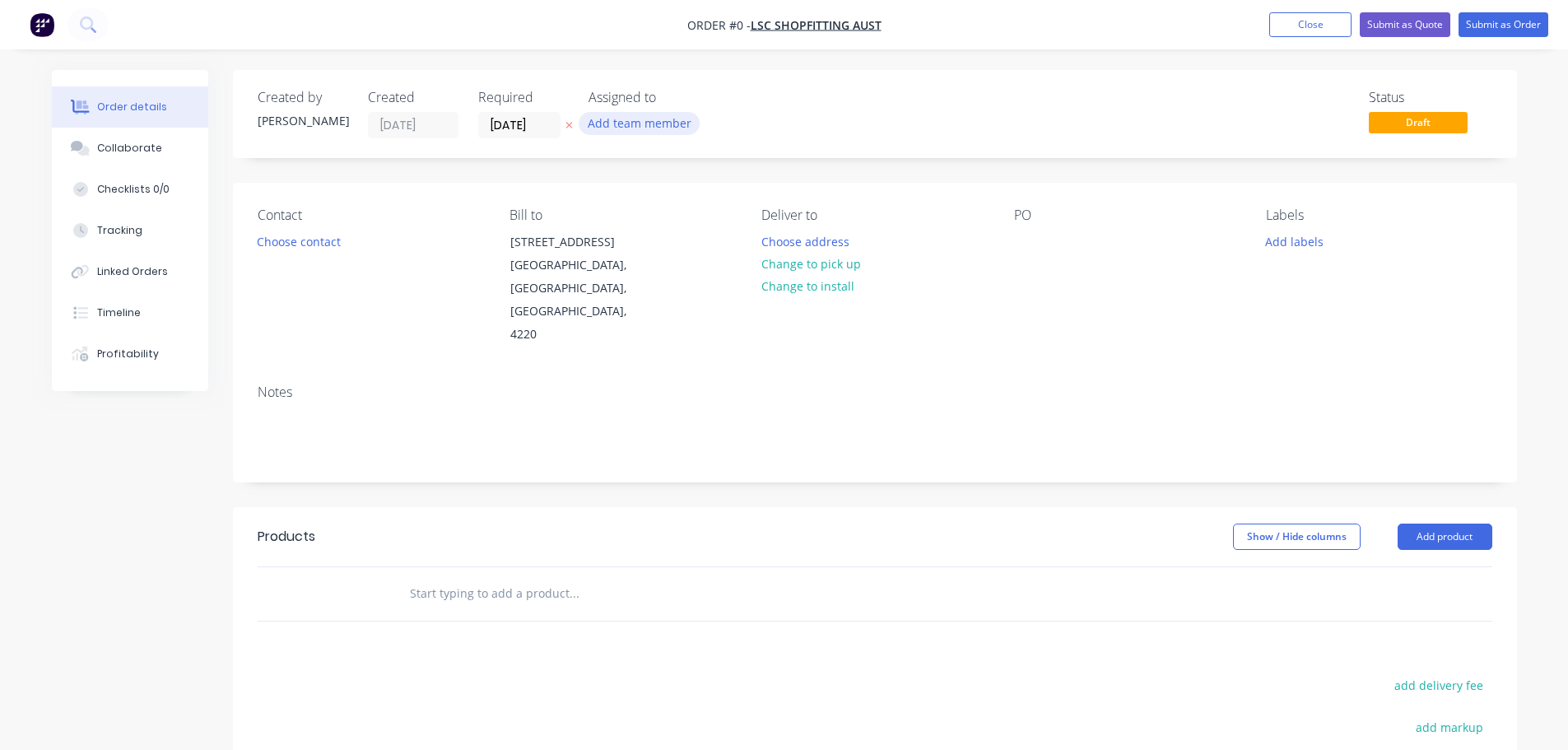
click at [624, 127] on button "Add team member" at bounding box center [640, 122] width 121 height 22
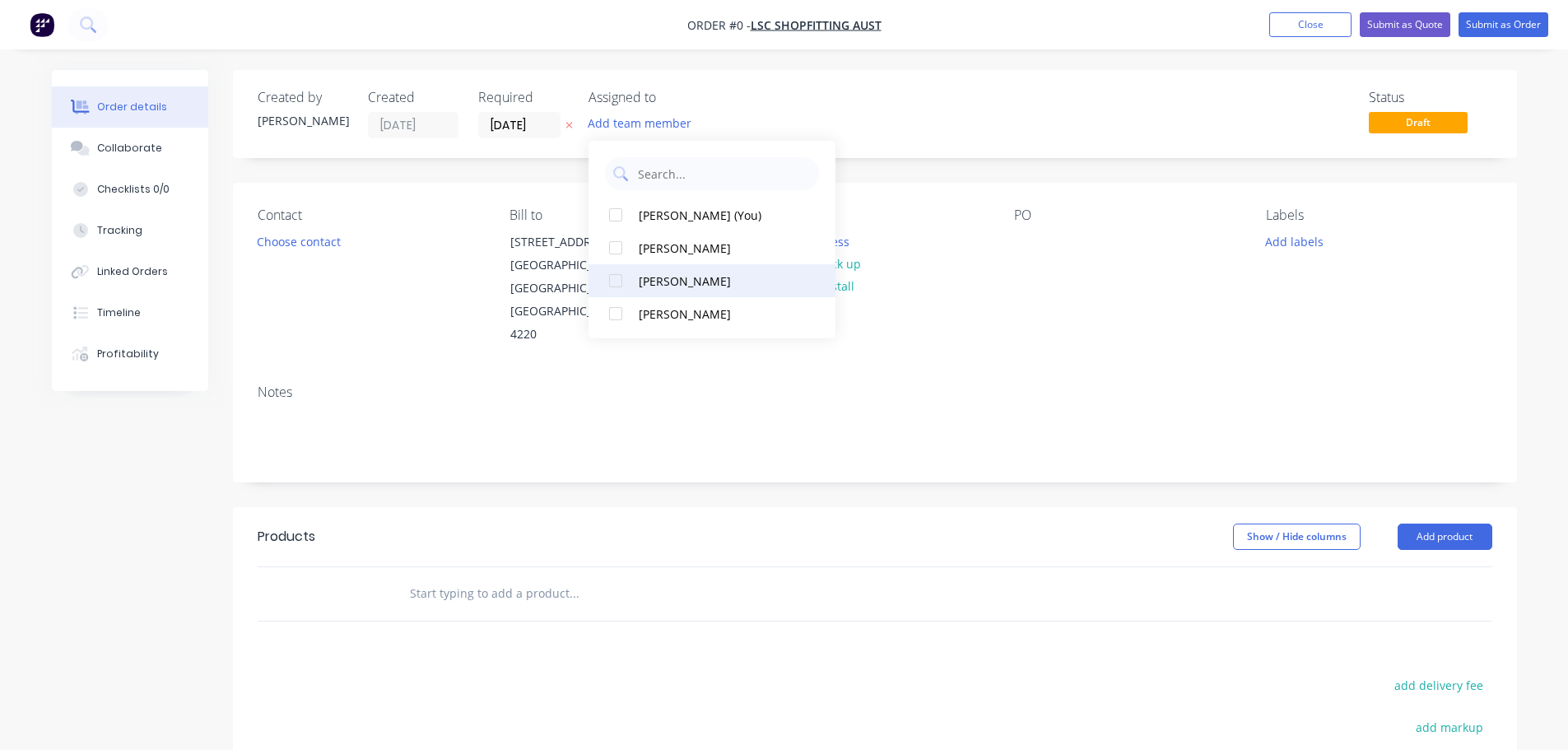
click at [665, 275] on div "[PERSON_NAME]" at bounding box center [721, 281] width 165 height 17
click at [289, 241] on div "Order details Collaborate Checklists 0/0 Tracking Linked Orders Timeline Profit…" at bounding box center [784, 556] width 1499 height 972
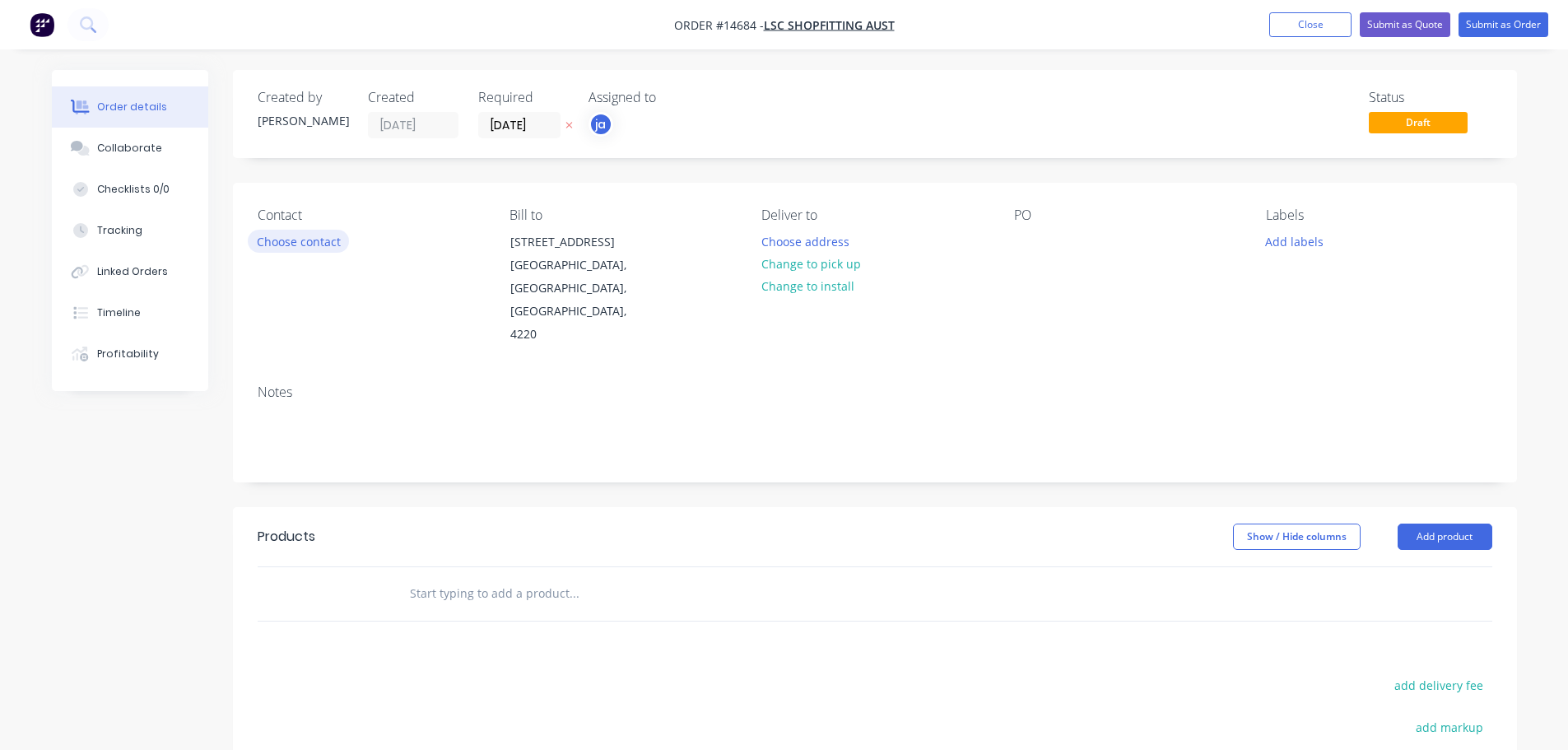
click at [334, 244] on button "Choose contact" at bounding box center [298, 240] width 101 height 22
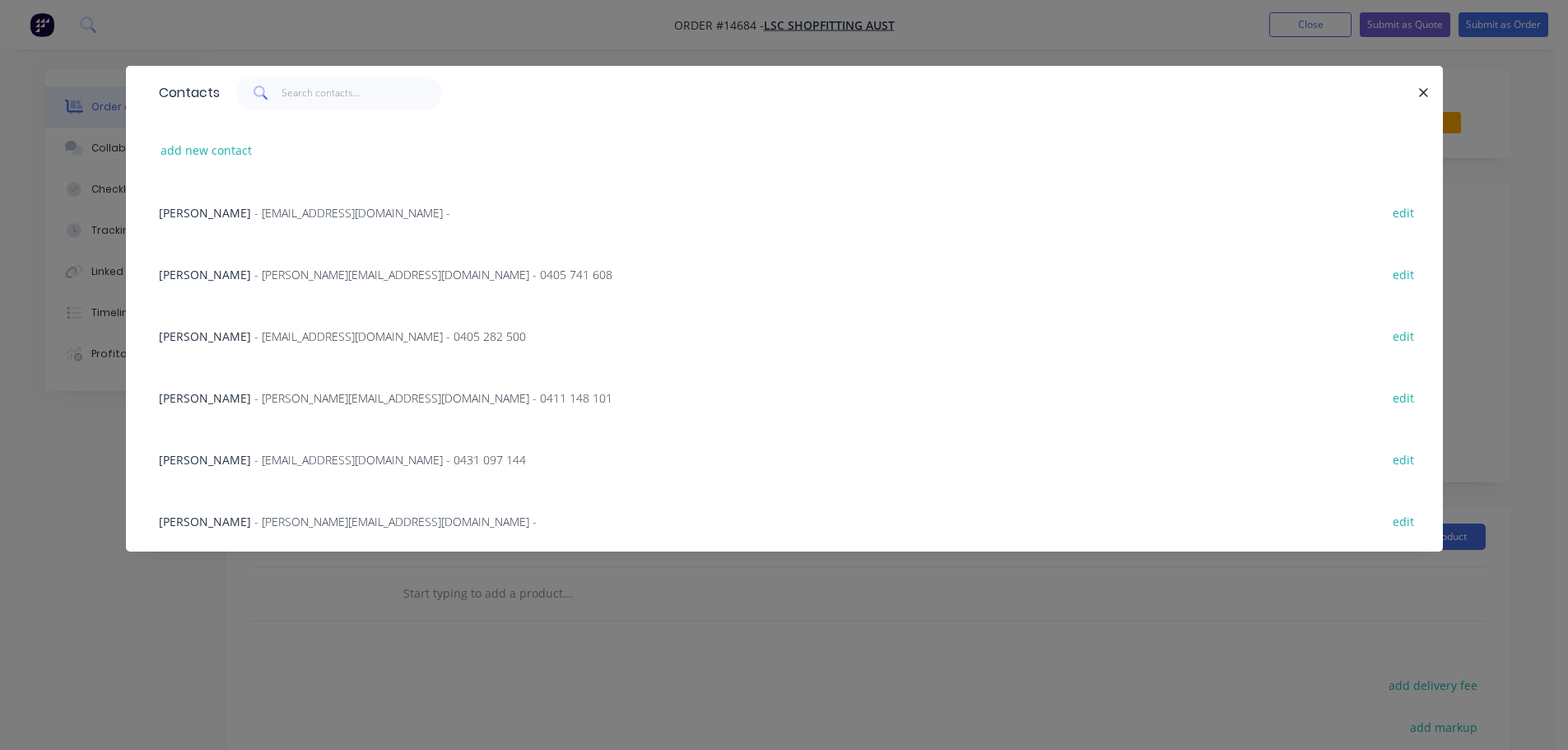
click at [317, 262] on div "[PERSON_NAME] - [PERSON_NAME][EMAIL_ADDRESS][DOMAIN_NAME] - 0405 741 608 edit" at bounding box center [784, 273] width 1267 height 62
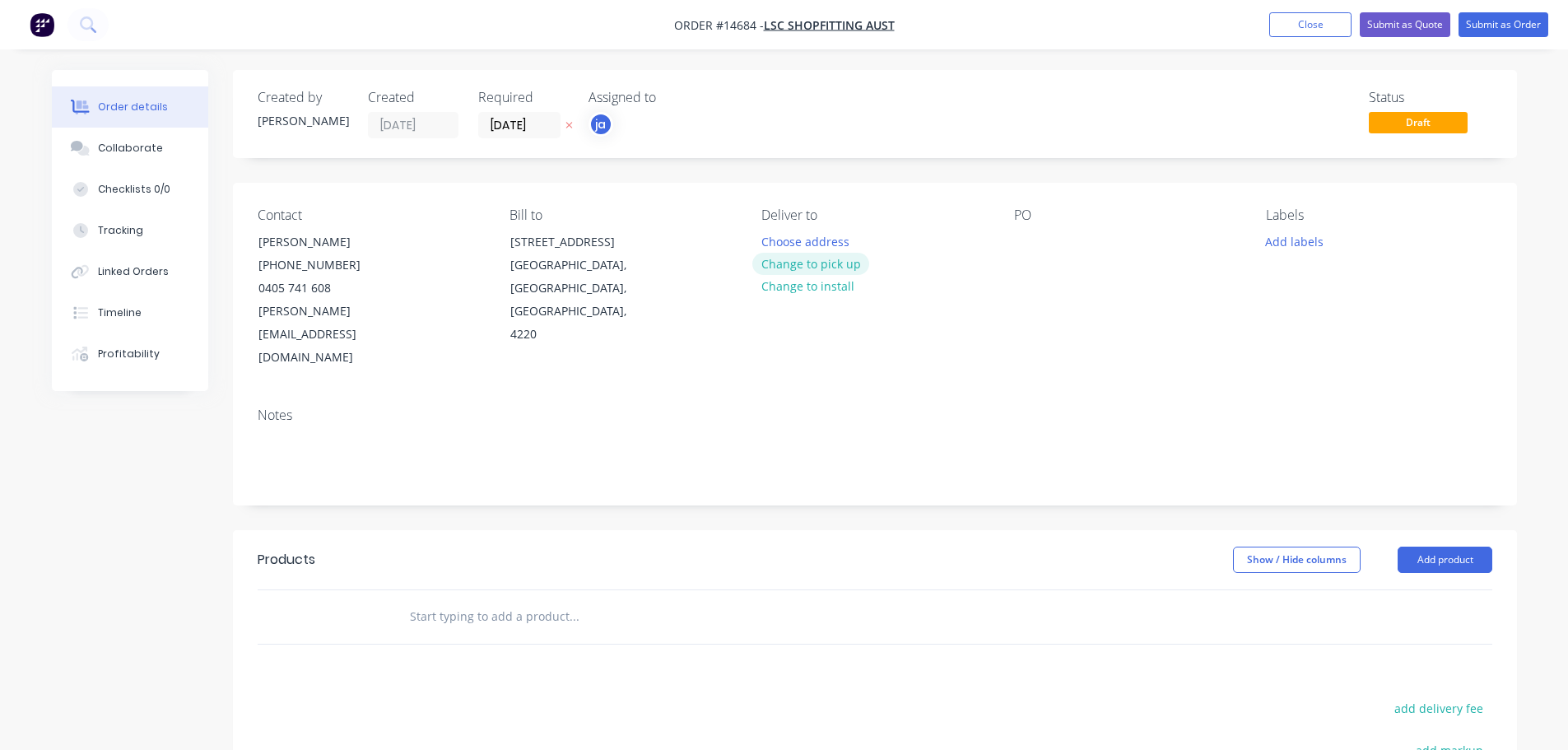
click at [825, 266] on button "Change to pick up" at bounding box center [811, 264] width 117 height 22
click at [1273, 228] on div "Labels Add labels" at bounding box center [1379, 288] width 226 height 162
click at [1274, 235] on button "Add labels" at bounding box center [1295, 240] width 76 height 22
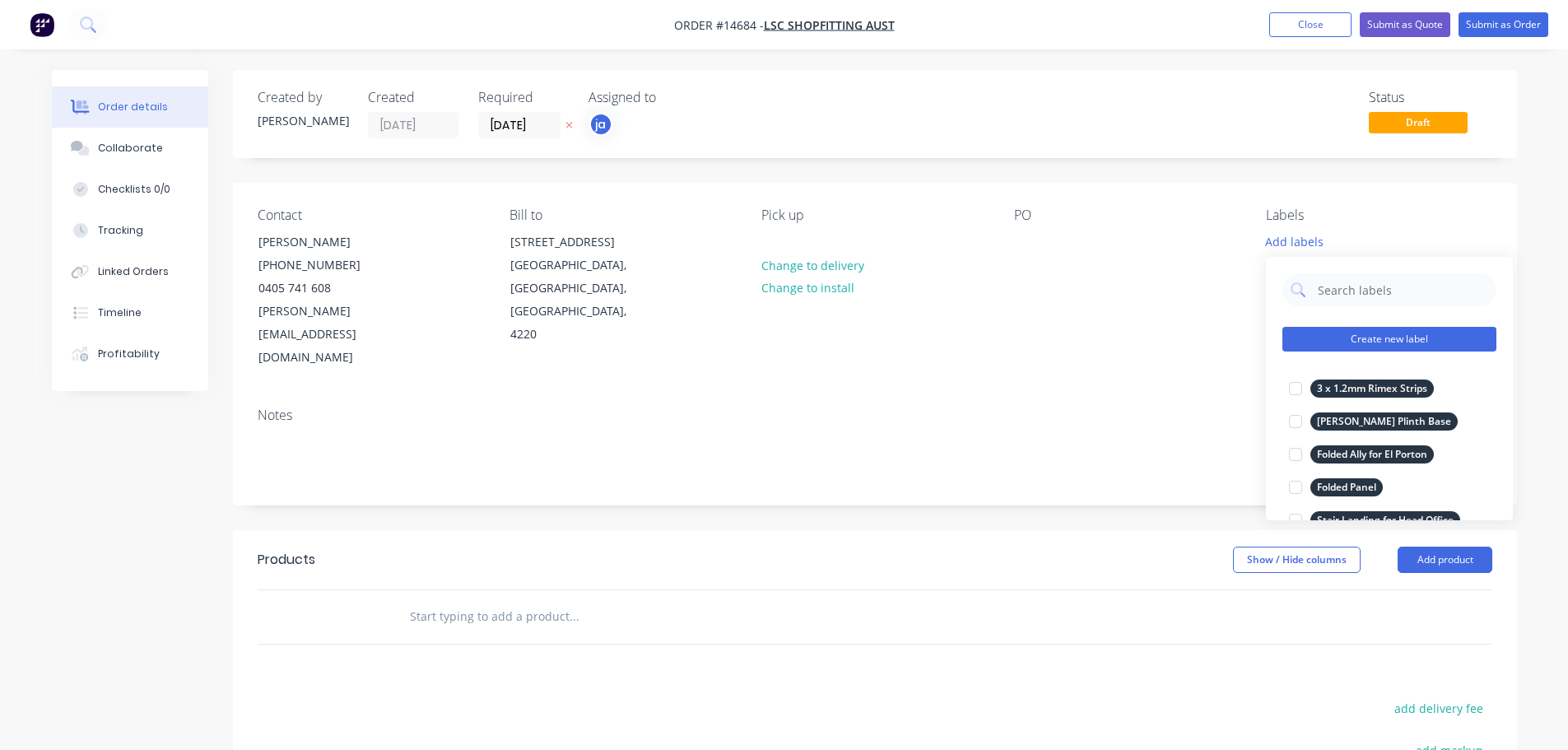
click at [1439, 334] on button "Create new label" at bounding box center [1390, 339] width 214 height 25
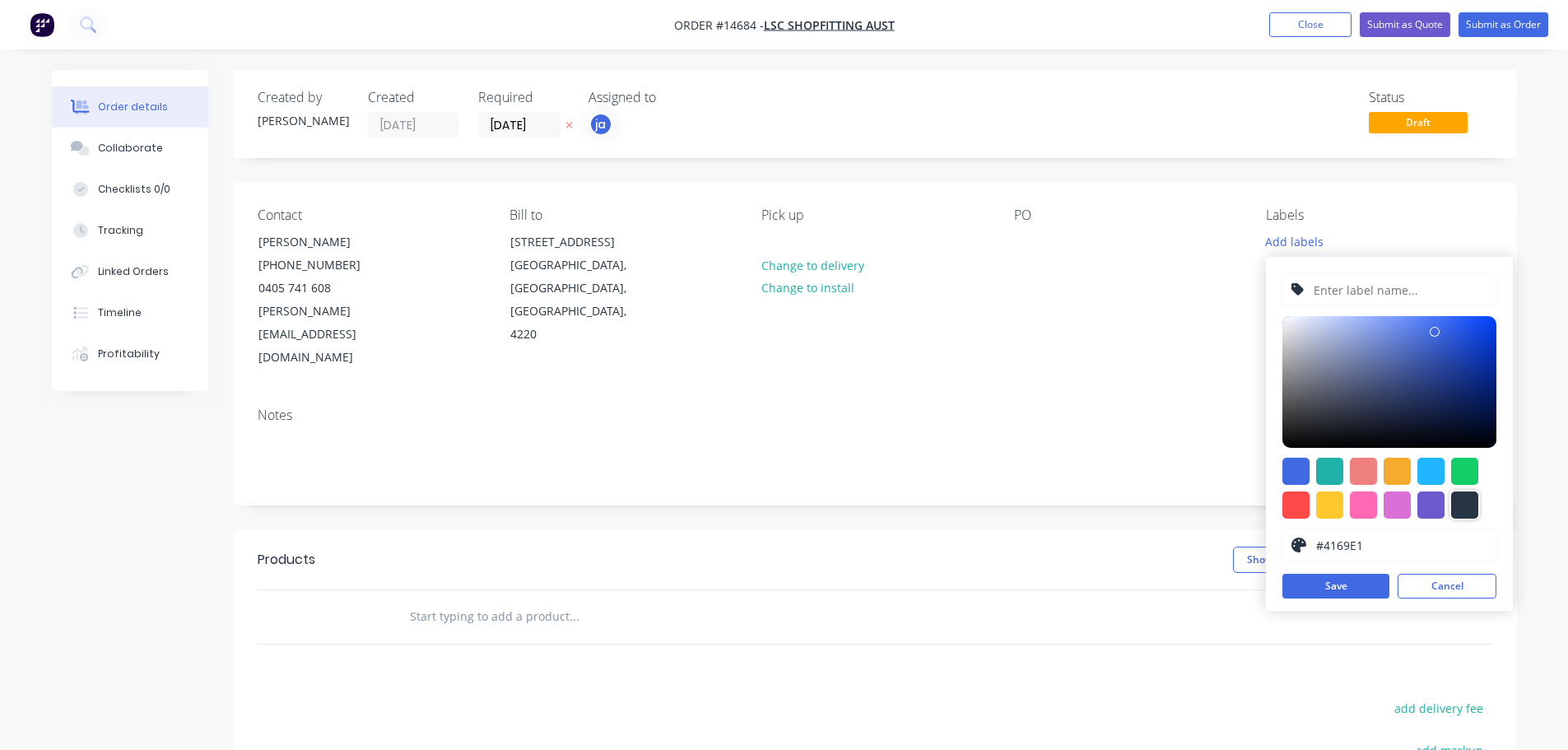
click at [1468, 511] on div at bounding box center [1465, 504] width 27 height 27
type input "#273444"
click at [1361, 295] on input "text" at bounding box center [1399, 289] width 175 height 31
paste input "14 x 89 x 6 Structural Posts w/ Base Plates"
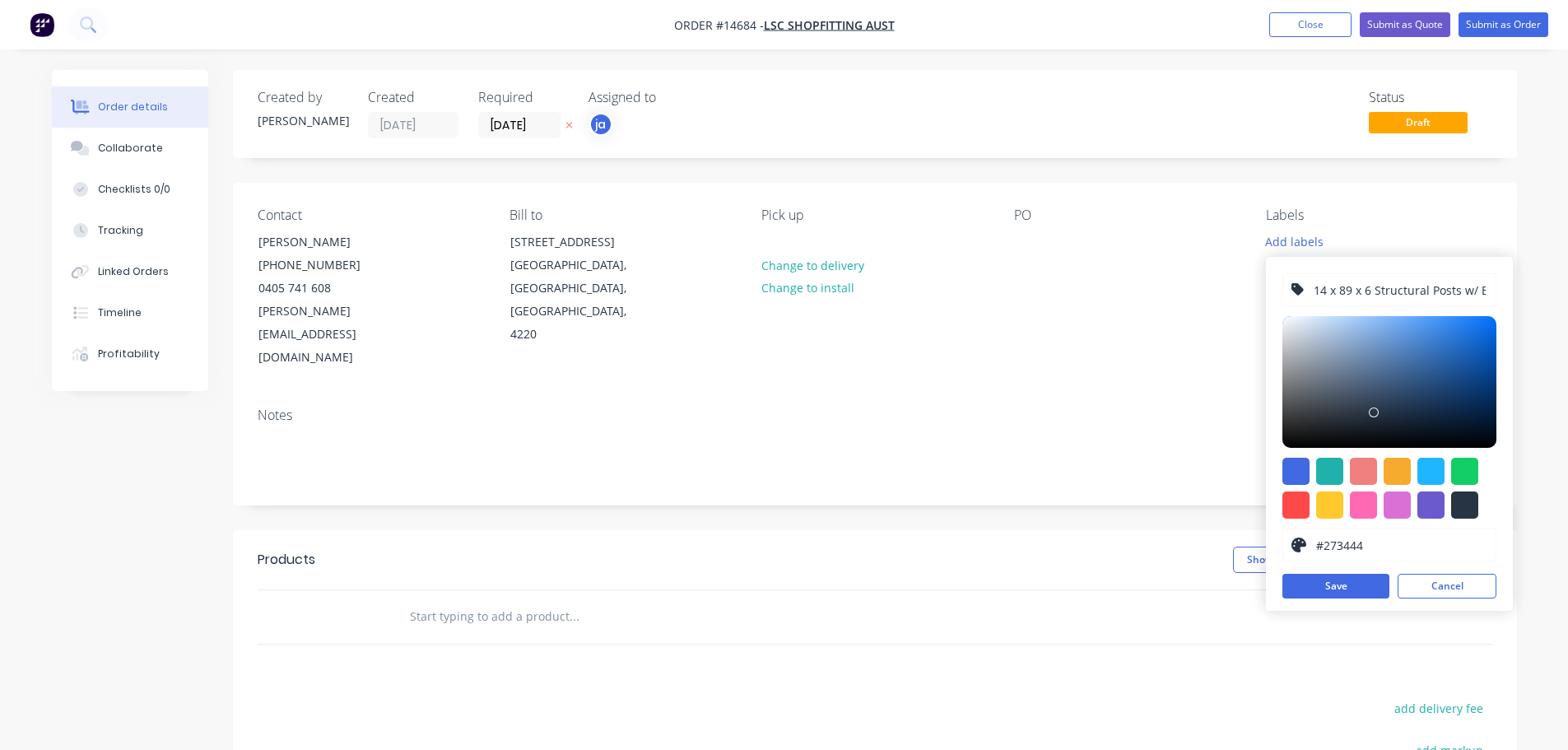
scroll to position [0, 53]
type input "14 x 89 x 6 Structural Posts w/ Base Plates"
click at [1342, 574] on button "Save" at bounding box center [1336, 586] width 107 height 25
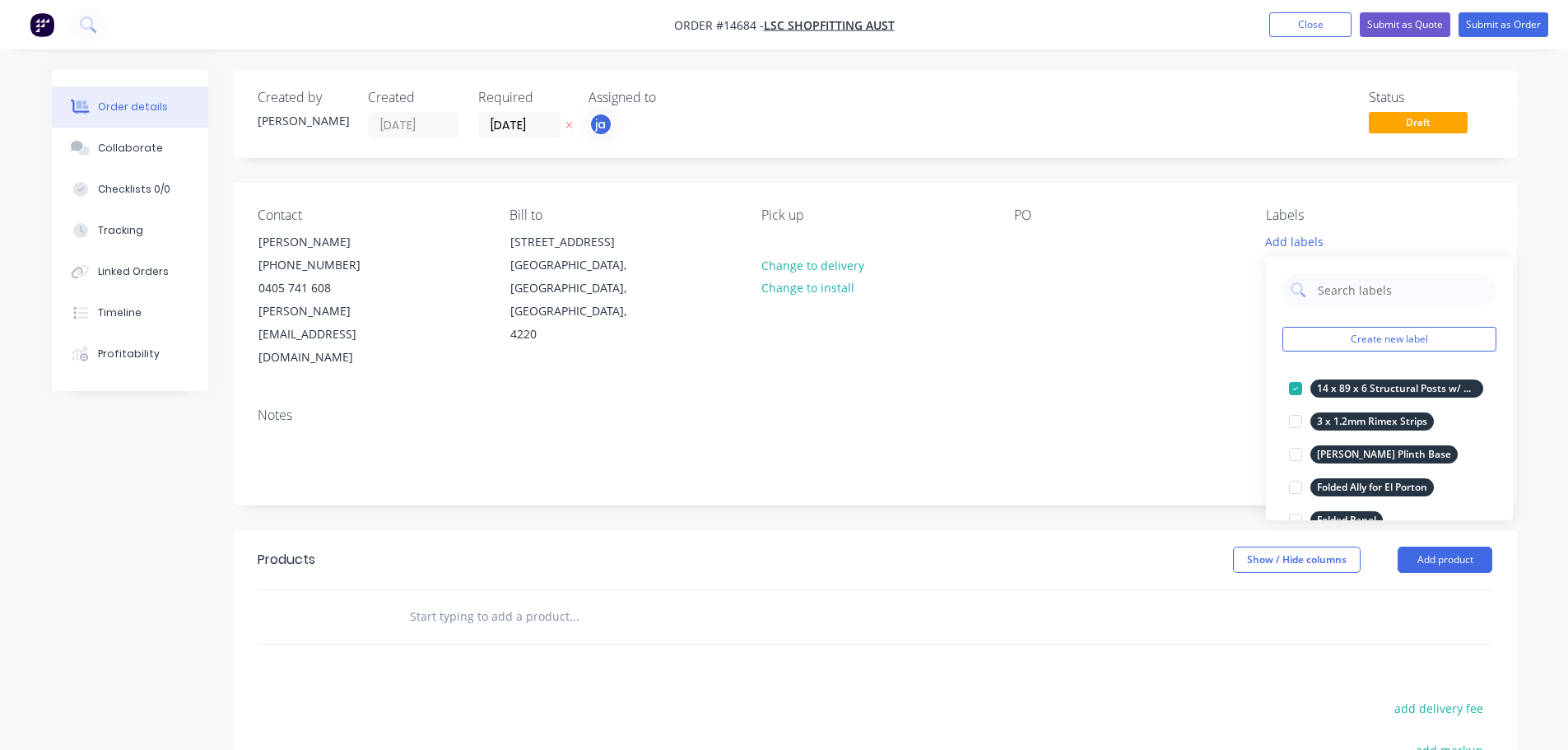
click at [661, 600] on input "text" at bounding box center [574, 616] width 329 height 33
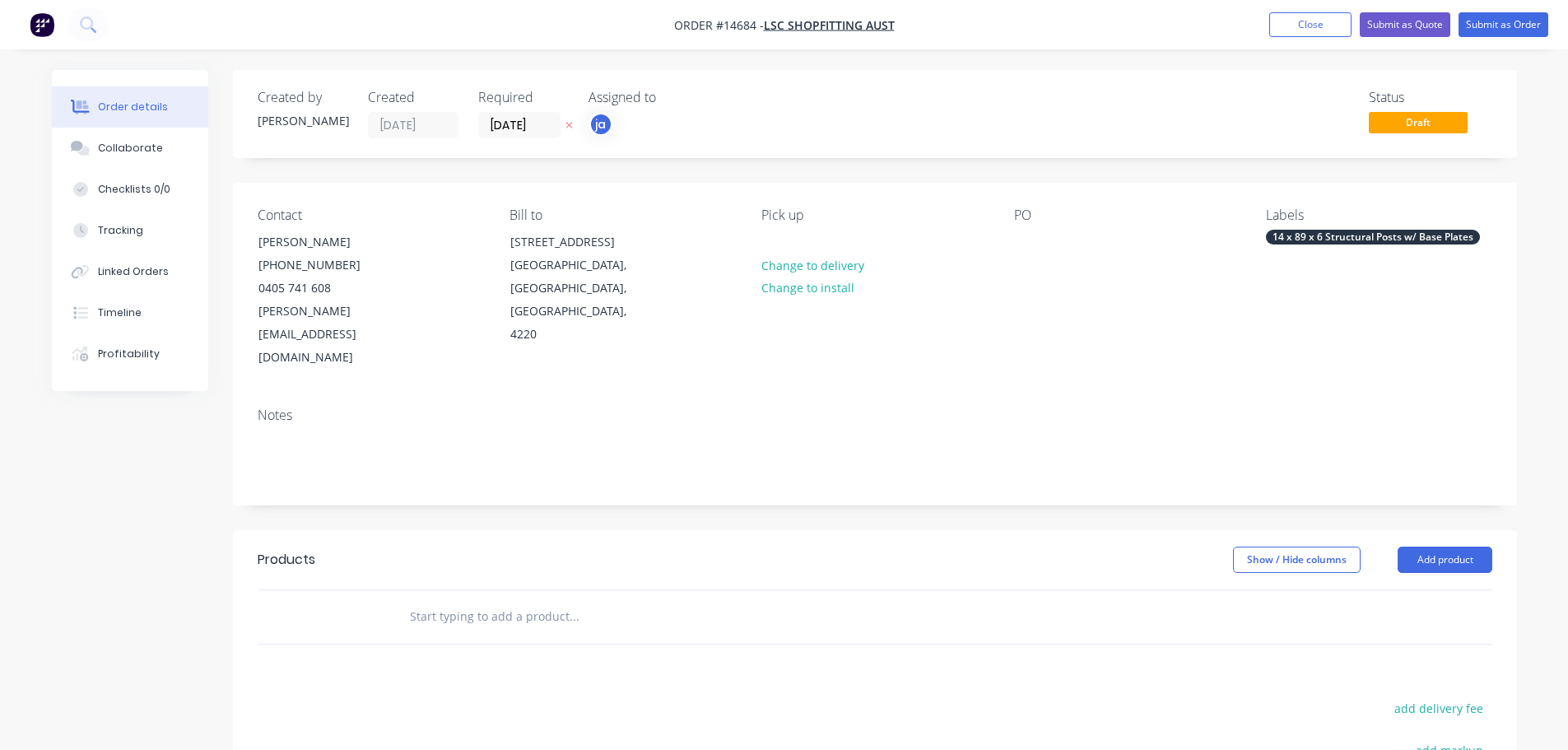
paste input "14 x 89 x 6 Structural Posts w/ Base Plates"
type input "14 x 89 x 6 Structural Posts w/ Base Plates"
click at [699, 653] on button "Add 14 x 89 x 6 Structural Posts w/ Base Plates to order" at bounding box center [663, 680] width 494 height 53
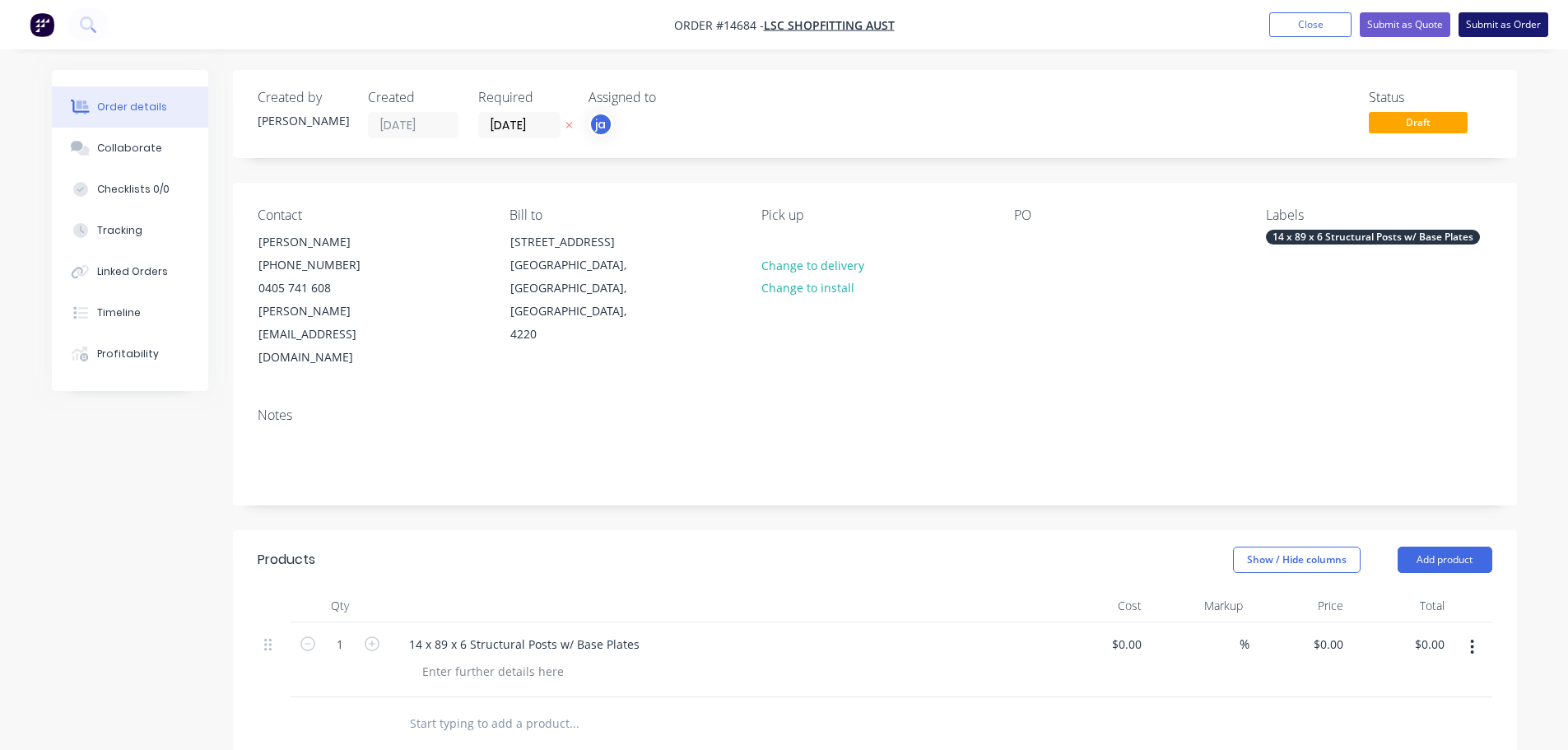
click at [1521, 22] on button "Submit as Order" at bounding box center [1504, 25] width 90 height 25
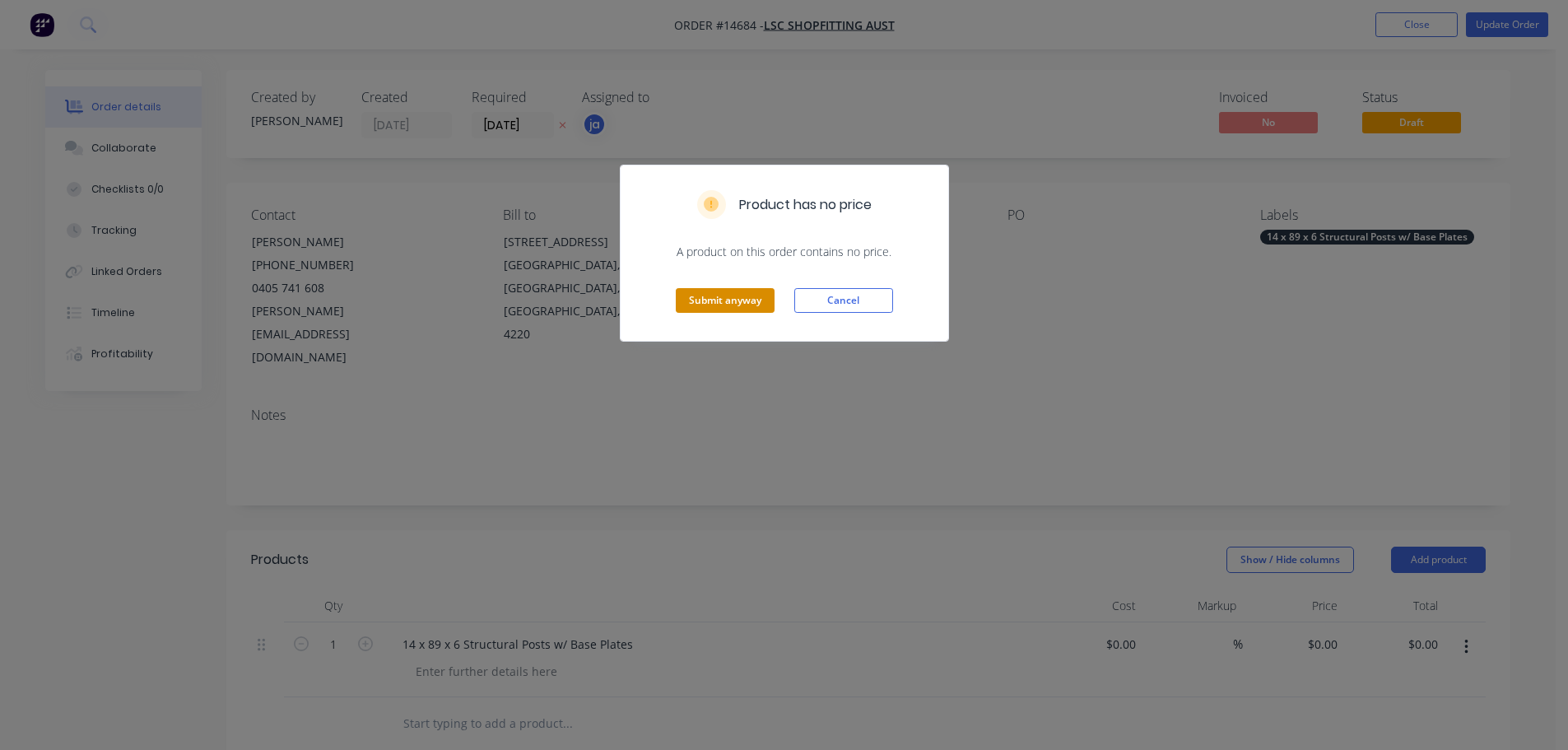
click at [712, 301] on button "Submit anyway" at bounding box center [725, 301] width 99 height 25
